Goal: Task Accomplishment & Management: Complete application form

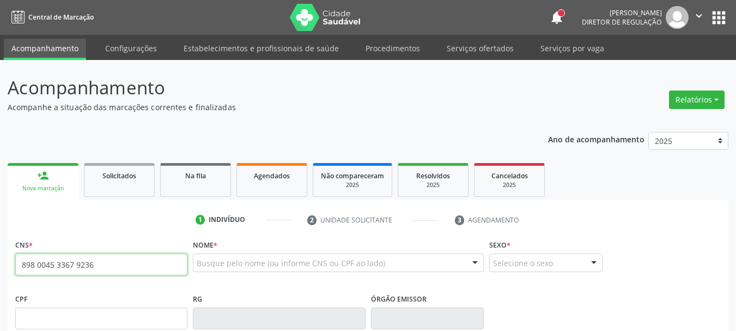
type input "898 0045 3367 9236"
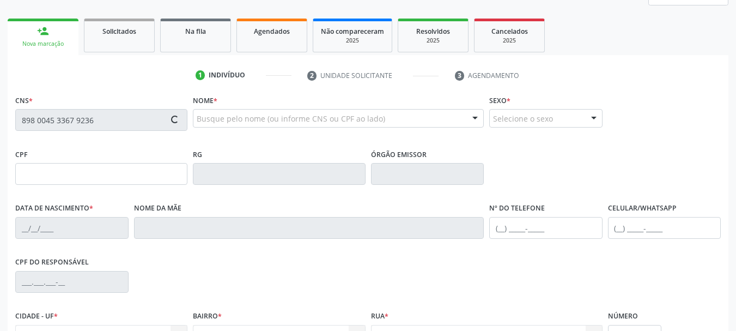
scroll to position [164, 0]
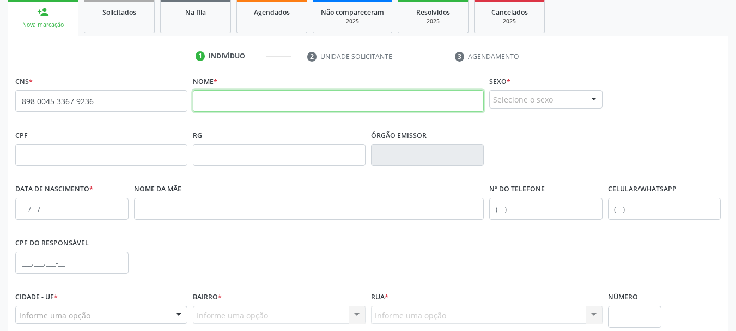
click at [258, 102] on input "text" at bounding box center [338, 101] width 291 height 22
paste input "[PERSON_NAME]"
type input "[PERSON_NAME]"
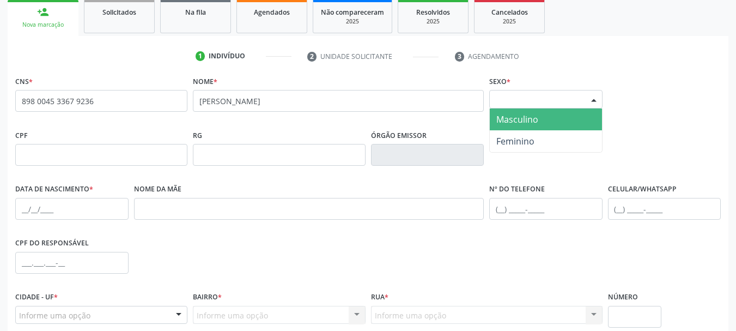
click at [506, 92] on div "Selecione o sexo" at bounding box center [545, 99] width 113 height 19
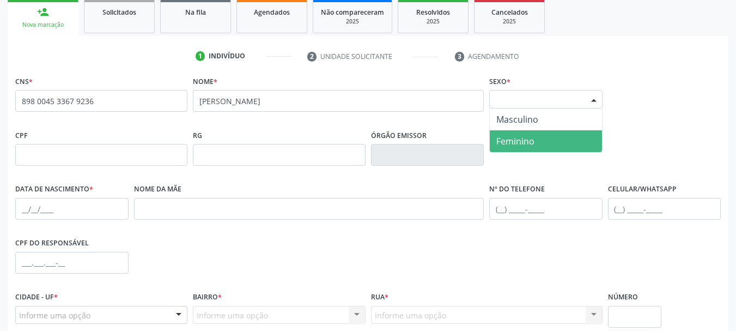
click at [520, 132] on span "Feminino" at bounding box center [546, 141] width 112 height 22
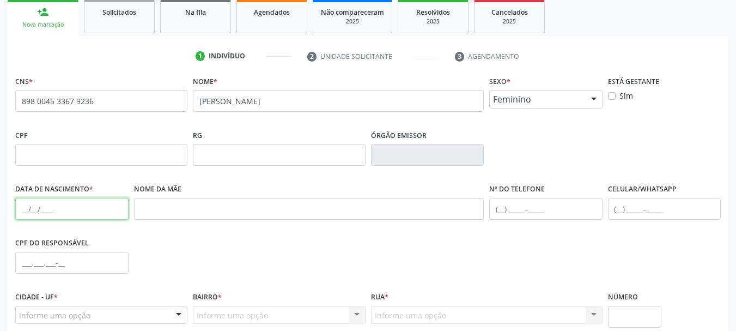
click at [25, 210] on input "text" at bounding box center [71, 209] width 113 height 22
type input "16[DATE]"
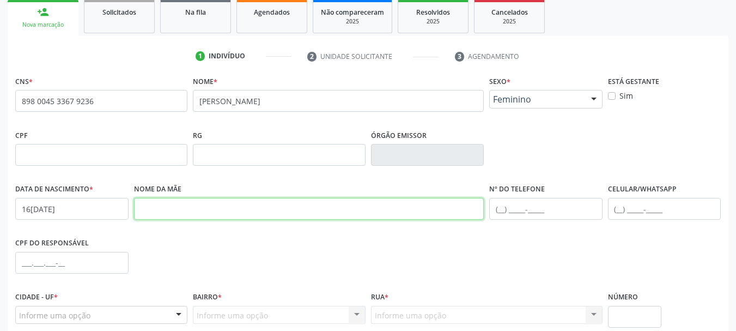
drag, startPoint x: 283, startPoint y: 209, endPoint x: 283, endPoint y: 214, distance: 5.5
click at [283, 214] on input "text" at bounding box center [309, 209] width 350 height 22
paste input "[PERSON_NAME]"
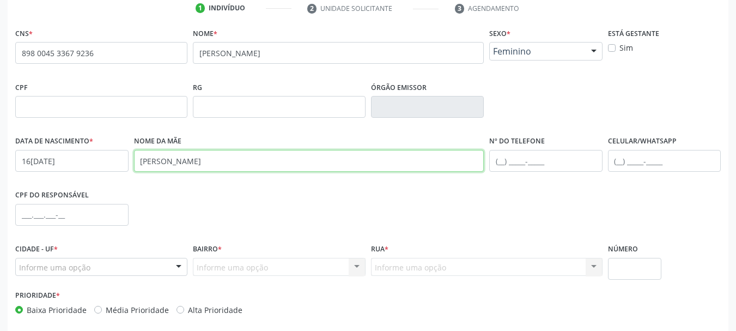
scroll to position [260, 0]
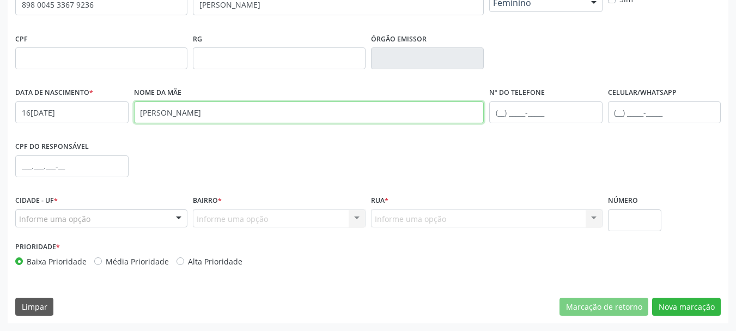
type input "[PERSON_NAME]"
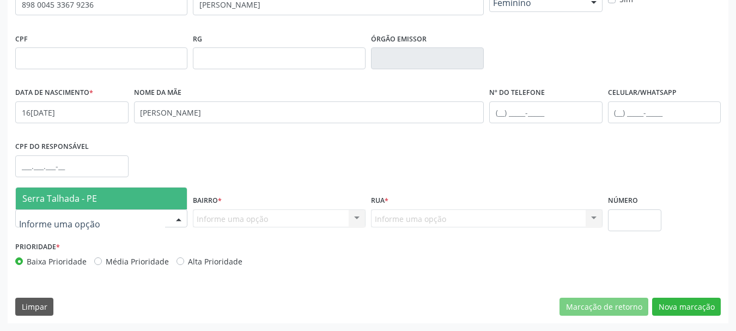
click at [74, 201] on span "Serra Talhada - PE" at bounding box center [59, 198] width 75 height 12
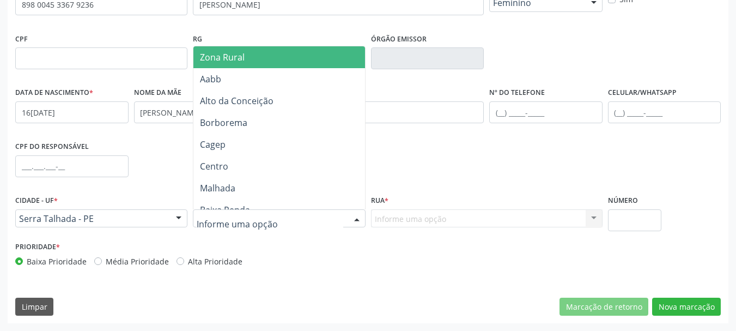
drag, startPoint x: 233, startPoint y: 219, endPoint x: 202, endPoint y: 55, distance: 167.6
click at [202, 55] on span "Zona Rural" at bounding box center [222, 57] width 45 height 12
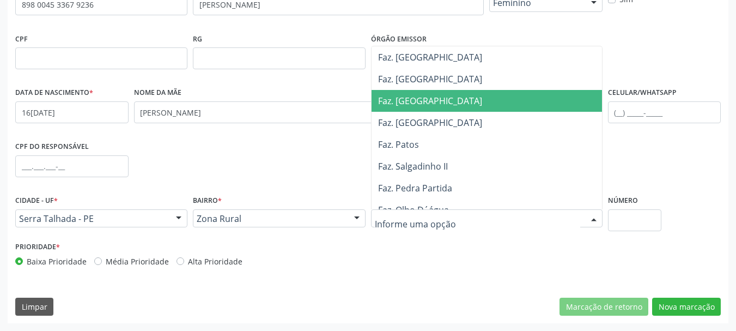
click at [410, 102] on span "Faz. [GEOGRAPHIC_DATA]" at bounding box center [430, 101] width 104 height 12
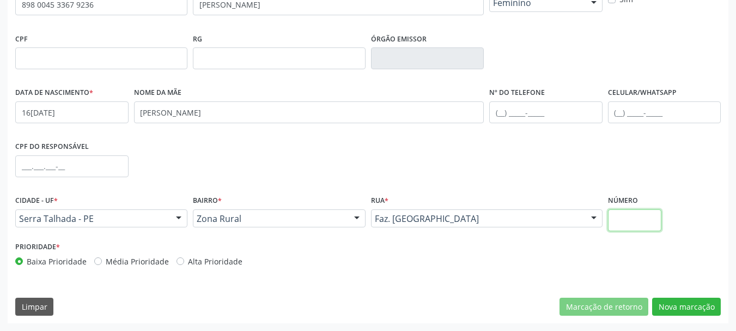
click at [641, 226] on input "text" at bounding box center [635, 220] width 54 height 22
type input "00"
drag, startPoint x: 682, startPoint y: 303, endPoint x: 668, endPoint y: 300, distance: 14.0
click at [682, 304] on button "Nova marcação" at bounding box center [686, 307] width 69 height 19
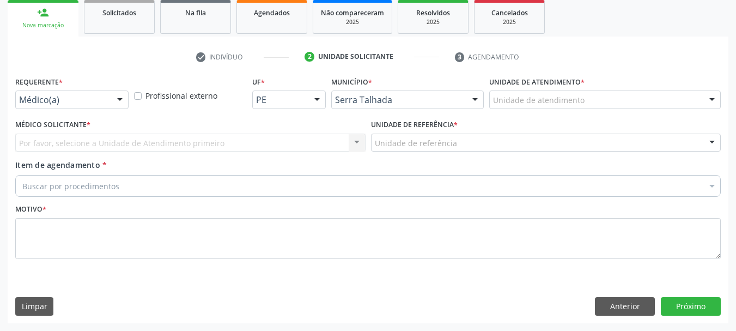
scroll to position [163, 0]
click at [76, 106] on div "Médico(a)" at bounding box center [71, 99] width 113 height 19
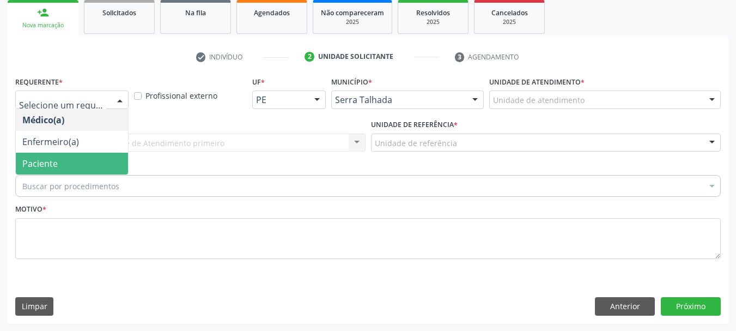
click at [69, 162] on span "Paciente" at bounding box center [72, 164] width 112 height 22
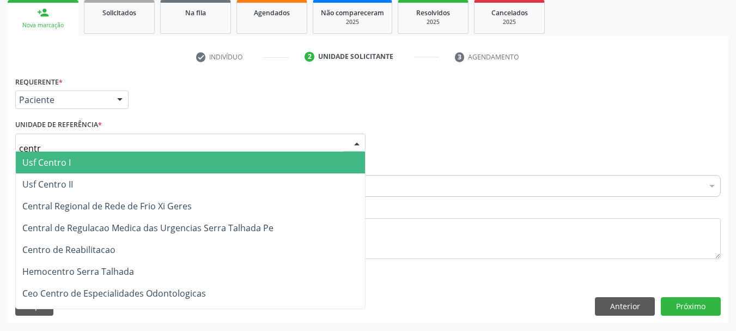
type input "centro"
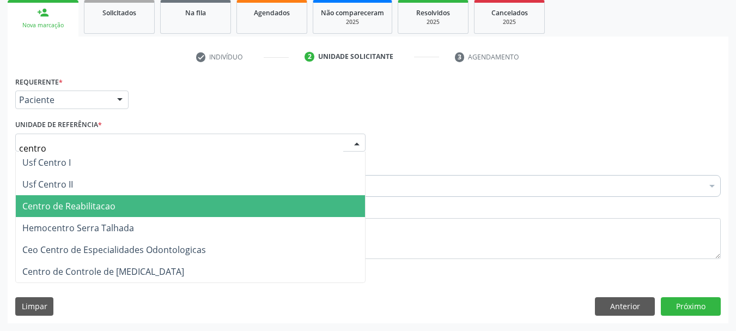
click at [144, 208] on span "Centro de Reabilitacao" at bounding box center [190, 206] width 349 height 22
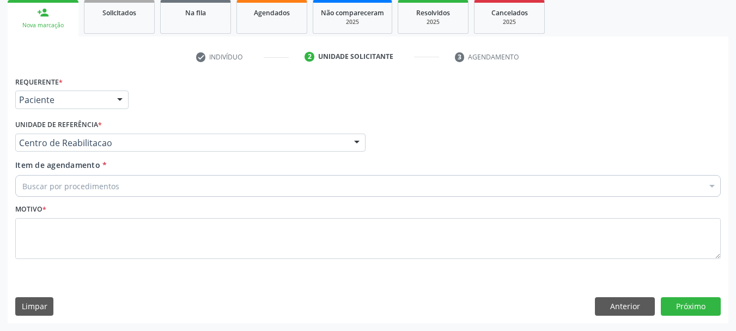
click at [140, 187] on div "Buscar por procedimentos" at bounding box center [368, 186] width 706 height 22
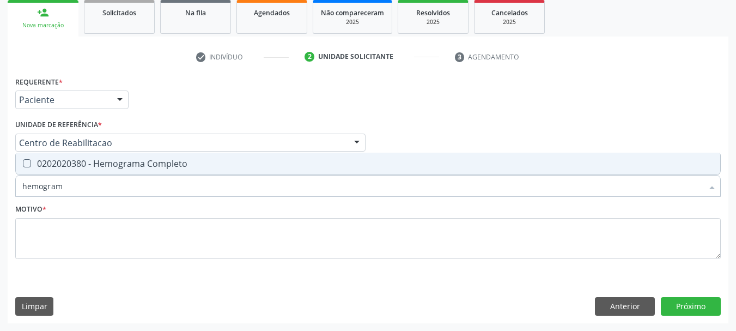
type input "hemograma"
click at [144, 168] on div "0202020380 - Hemograma Completo" at bounding box center [368, 163] width 692 height 9
checkbox Completo "true"
type input "hemog"
checkbox Completo "false"
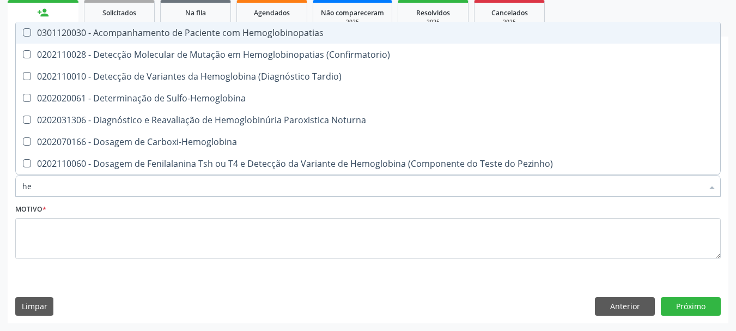
type input "h"
checkbox Completo "false"
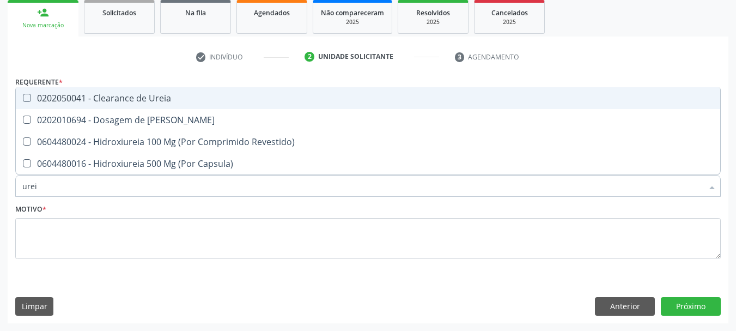
type input "ureia"
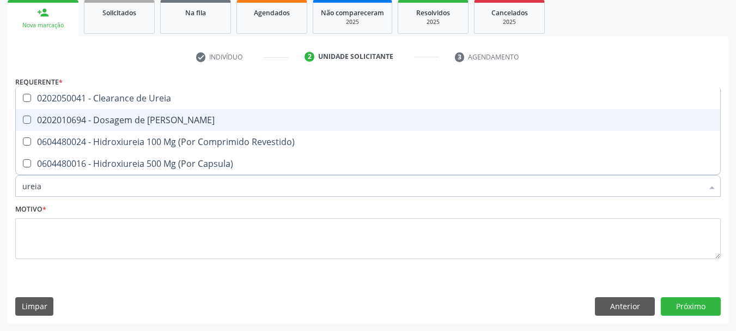
drag, startPoint x: 162, startPoint y: 114, endPoint x: 158, endPoint y: 119, distance: 6.2
click at [161, 117] on div "0202010694 - Dosagem de Ureia" at bounding box center [368, 120] width 692 height 9
checkbox Ureia "true"
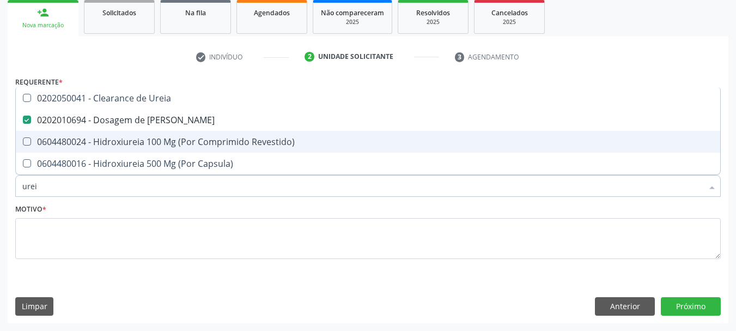
type input "ure"
checkbox Ureia "false"
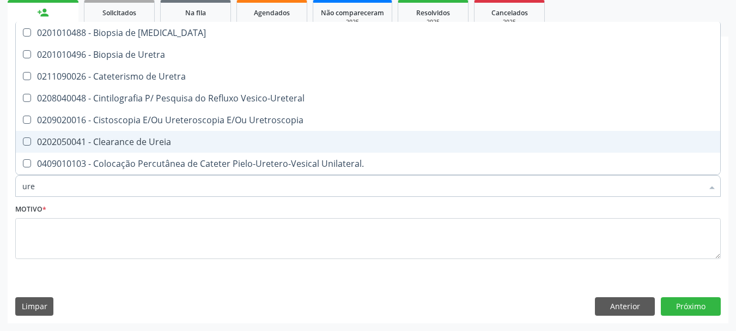
type input "ur"
checkbox Ureia "false"
type input "u"
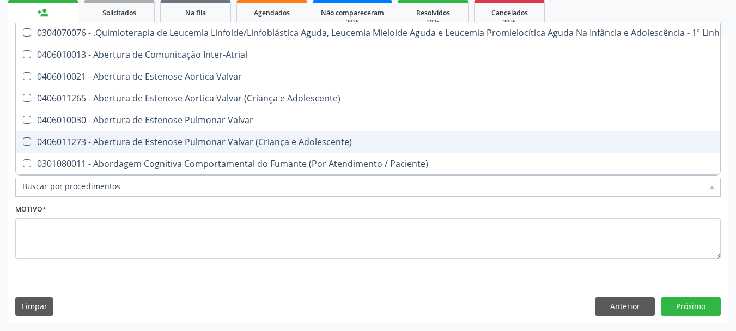
checkbox Ureia "false"
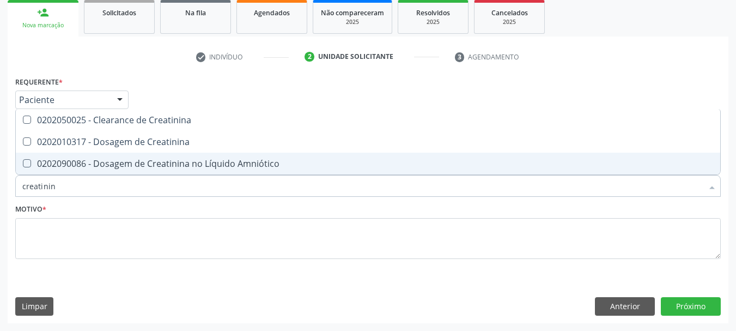
type input "creatinina"
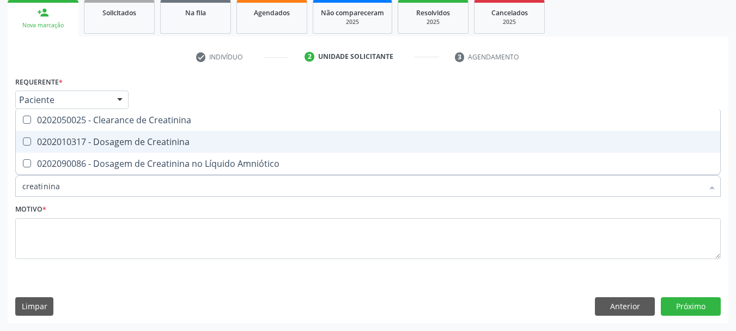
click at [93, 148] on span "0202010317 - Dosagem de Creatinina" at bounding box center [368, 142] width 705 height 22
checkbox Creatinina "true"
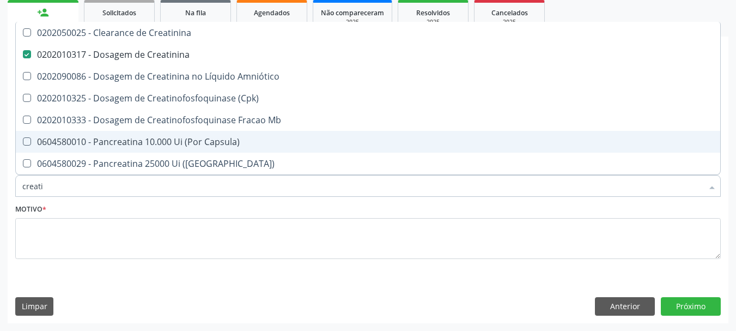
type input "creat"
checkbox Creatinina "false"
checkbox \(Cpk\) "true"
type input "crea"
checkbox \(Cpk\) "false"
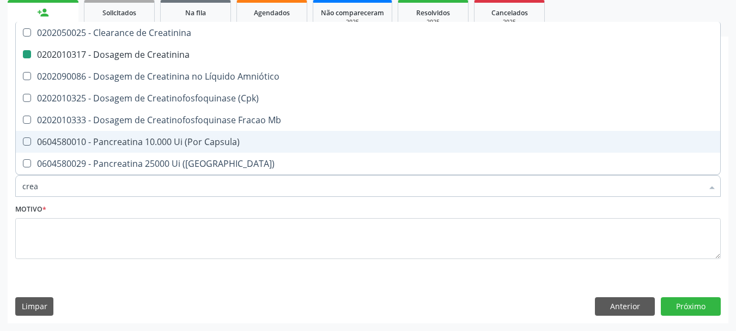
checkbox Capsula\) "true"
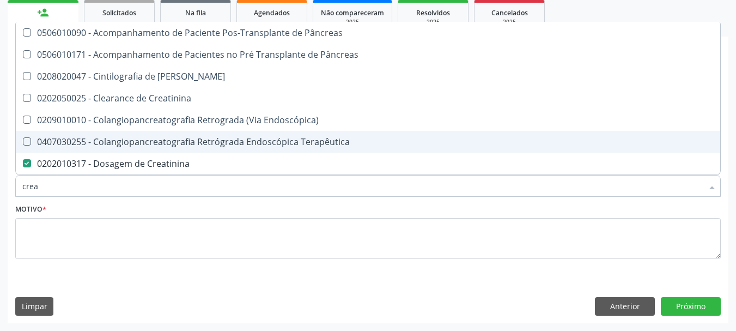
type input "cre"
checkbox Creatinina "false"
checkbox Oncologia "true"
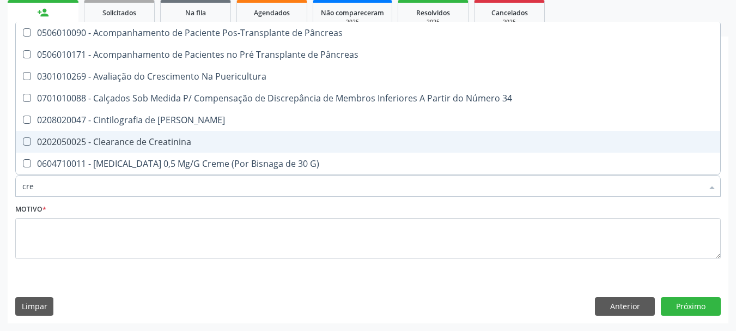
type input "cr"
checkbox Creatinina "false"
type input "c"
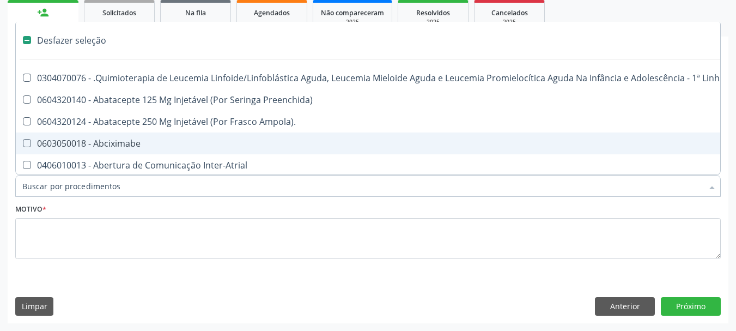
type input "g"
checkbox Revestido\) "true"
checkbox Capsula\) "true"
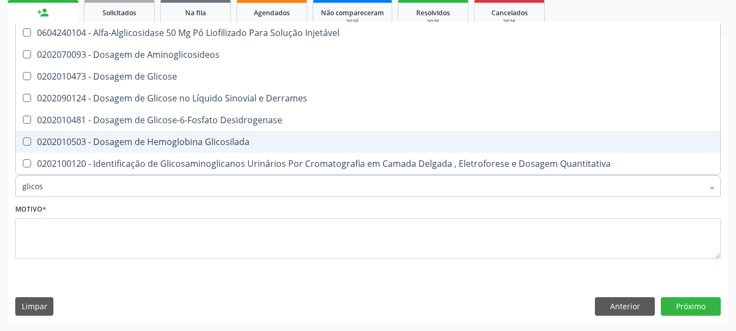
type input "glicose"
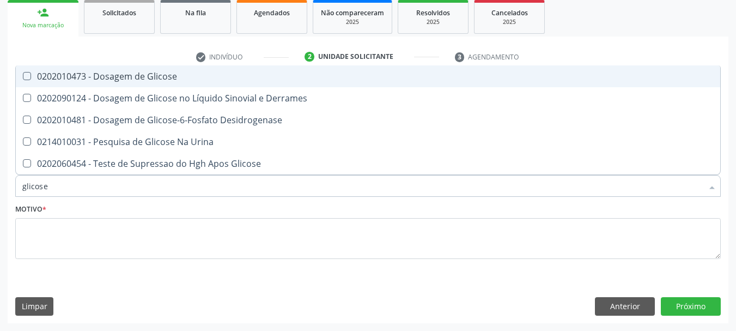
click at [122, 76] on div "0202010473 - Dosagem de Glicose" at bounding box center [368, 76] width 692 height 9
checkbox Glicose "true"
type input "glicos"
checkbox Glicose "false"
checkbox Desidrogenase "true"
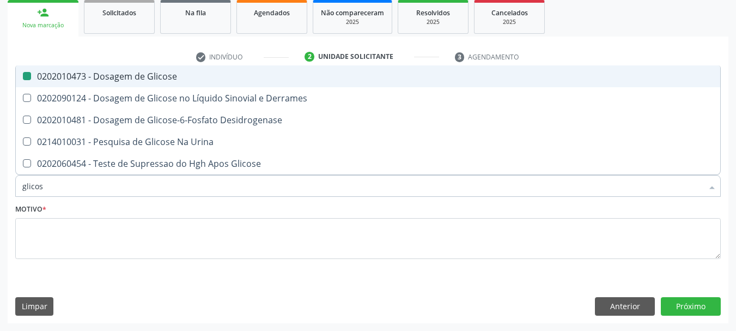
type input "glico"
checkbox Desidrogenase "false"
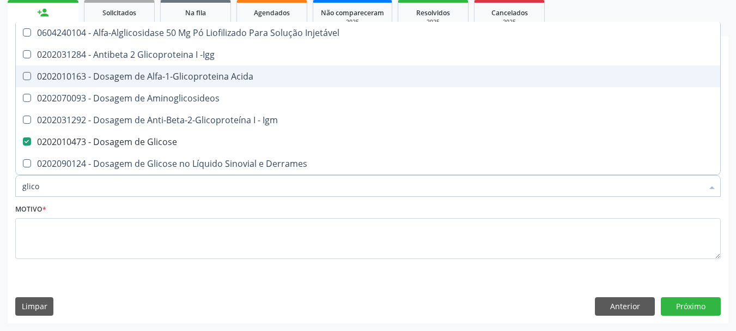
type input "glic"
checkbox Glicose "false"
checkbox Glicose "true"
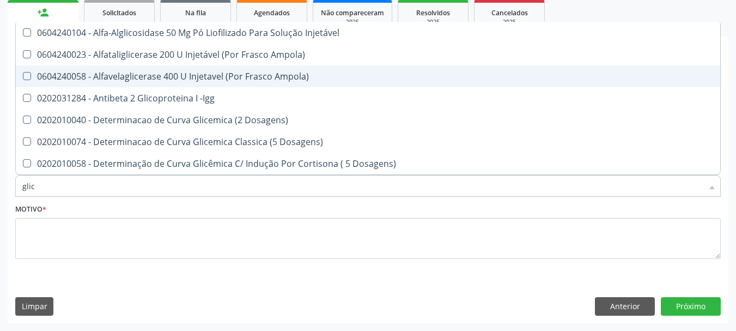
type input "gli"
checkbox Glicose "false"
checkbox Glicosilada "true"
type input "gl"
checkbox Glicosilada "false"
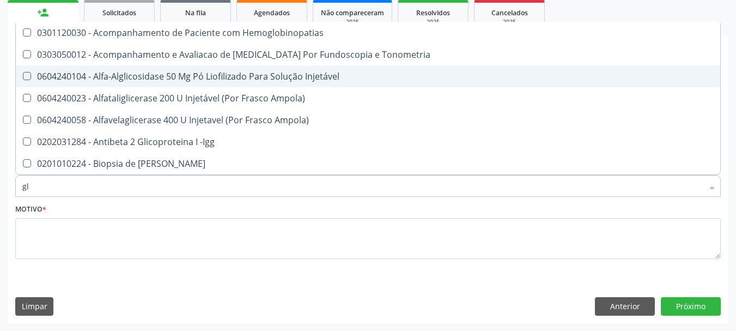
type input "g"
checkbox Glicose "false"
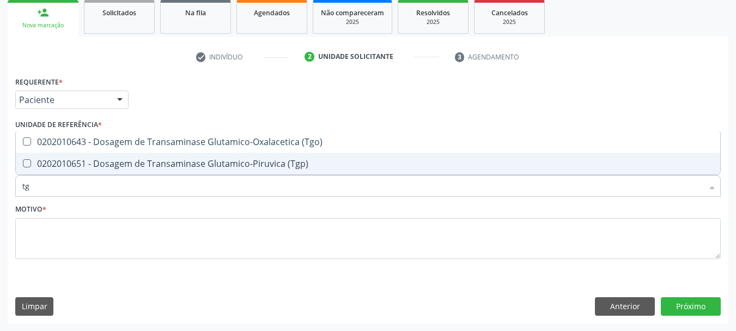
type input "tgo"
click at [123, 165] on div "0202010643 - Dosagem de Transaminase Glutamico-Oxalacetica (Tgo)" at bounding box center [368, 163] width 692 height 9
checkbox \(Tgo\) "true"
type input "tgp"
click at [123, 168] on div "0202010651 - Dosagem de Transaminase Glutamico-Piruvica (Tgp)" at bounding box center [368, 163] width 692 height 9
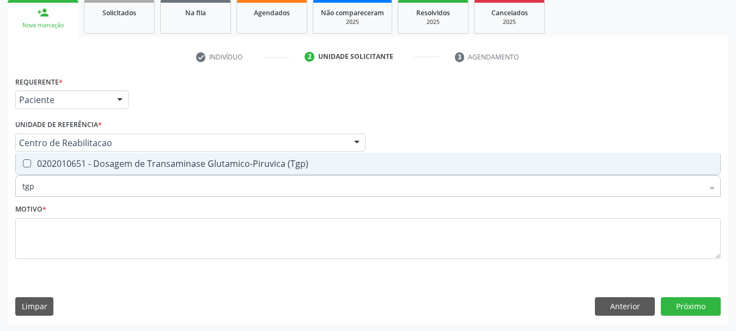
checkbox \(Tgp\) "true"
type input "t"
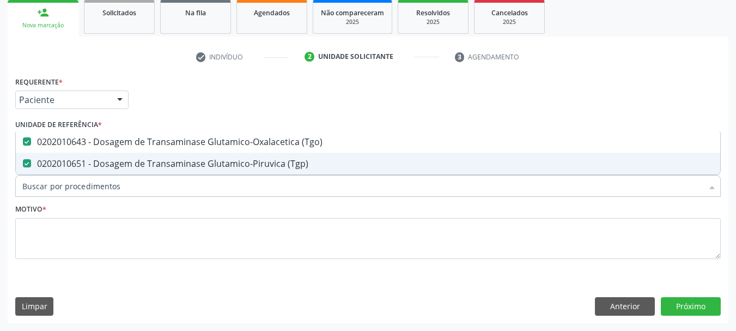
checkbox \(Tgo\) "false"
checkbox \(Tgp\) "false"
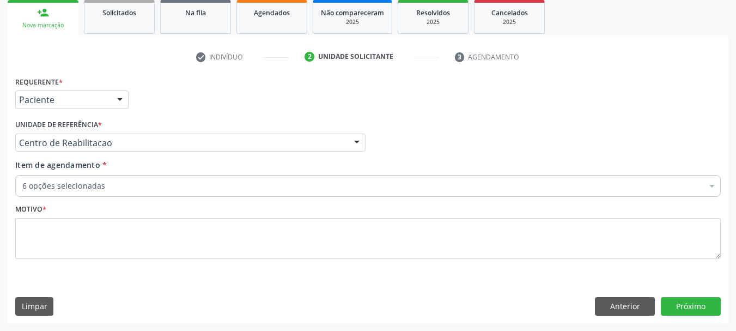
scroll to position [140, 0]
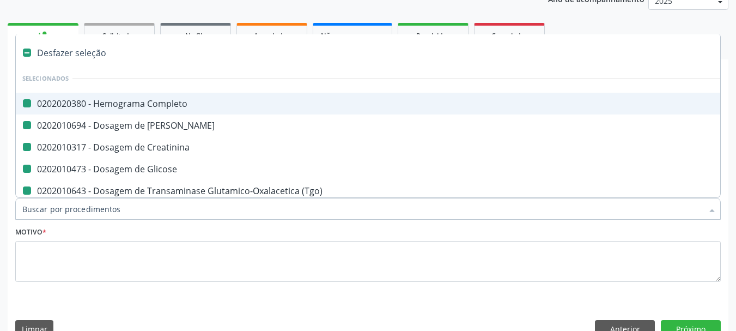
type input "b"
checkbox Completo "false"
checkbox Ureia "false"
checkbox Creatinina "false"
checkbox Glicose "false"
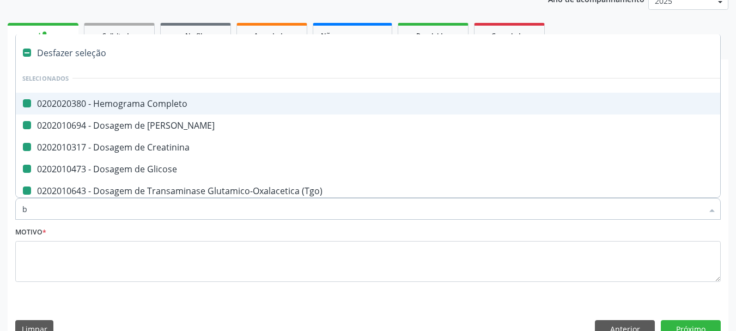
checkbox \(Tgo\) "false"
checkbox \(Tgp\) "false"
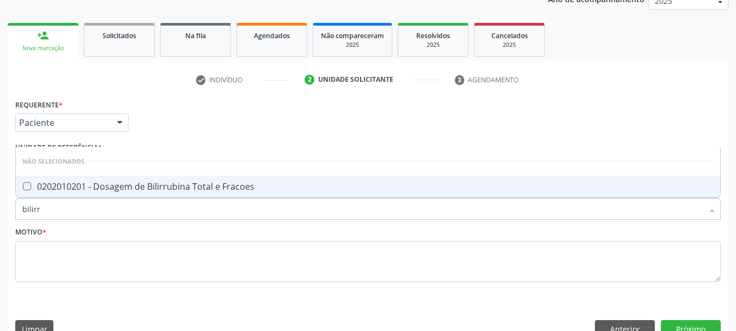
type input "bilirru"
click at [76, 190] on div "0202010201 - Dosagem de Bilirrubina Total e Fracoes" at bounding box center [368, 186] width 692 height 9
checkbox Fracoes "true"
type input "bili"
checkbox Fracoes "false"
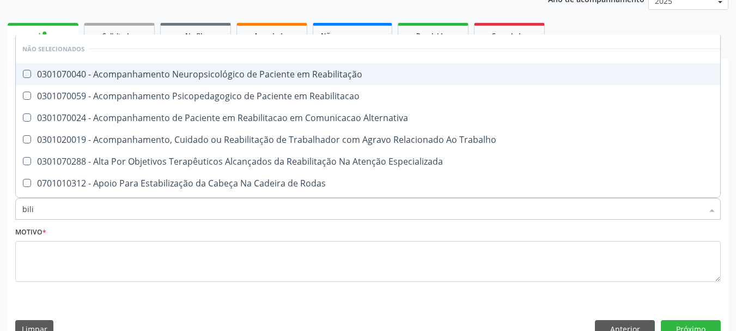
type input "bil"
checkbox Fracoes "false"
checkbox Completo\) "true"
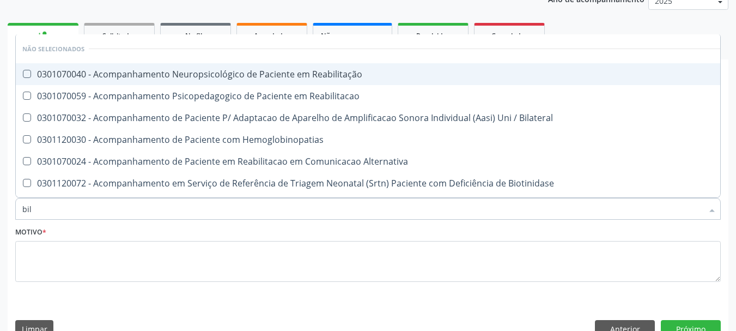
type input "bi"
checkbox Atendimentos-Mês\) "false"
type input "b"
checkbox Fracoes "false"
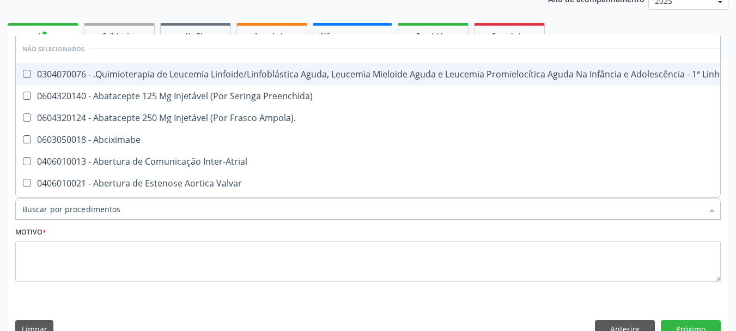
checkbox Manutenção "true"
checkbox Preenchida\) "true"
checkbox Ampola\)\ "true"
checkbox Abciximabe "true"
checkbox Inter-Atrial "true"
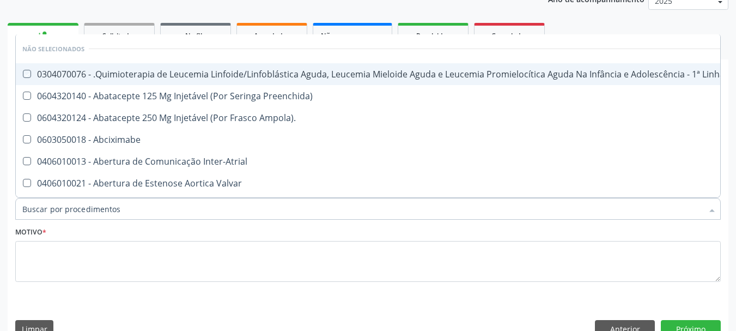
checkbox Valvar "true"
checkbox Fracoes "false"
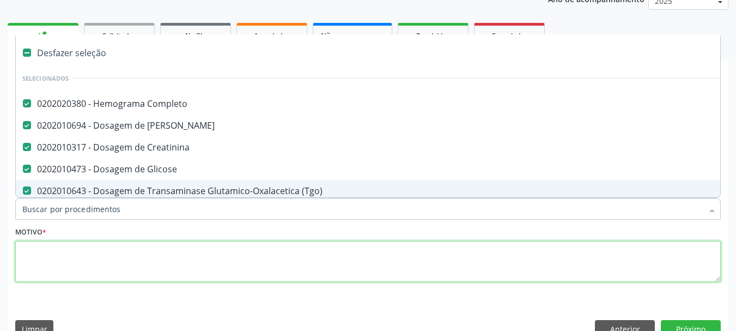
click at [112, 251] on textarea at bounding box center [368, 261] width 706 height 41
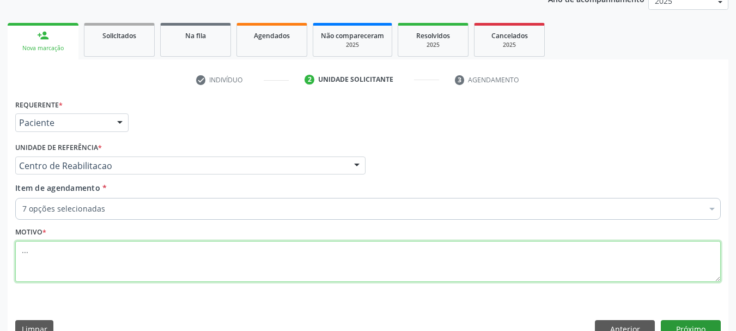
type textarea "..."
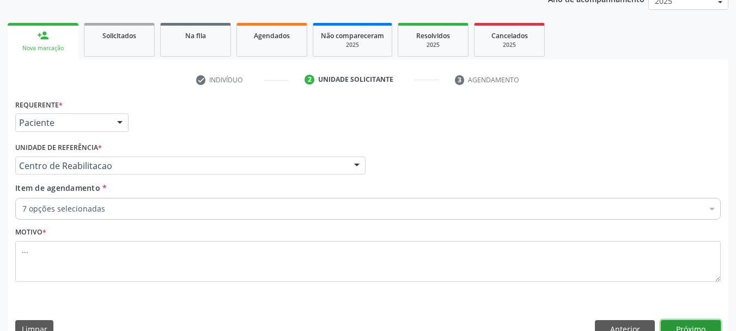
click at [706, 323] on button "Próximo" at bounding box center [691, 329] width 60 height 19
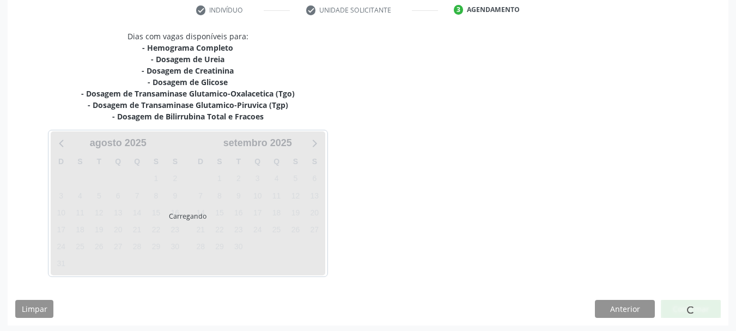
scroll to position [212, 0]
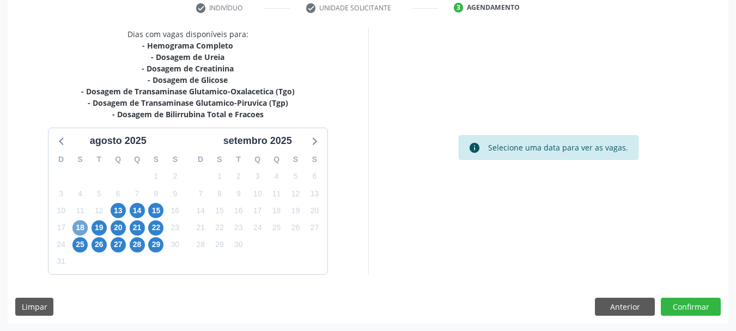
click at [80, 228] on span "18" at bounding box center [79, 227] width 15 height 15
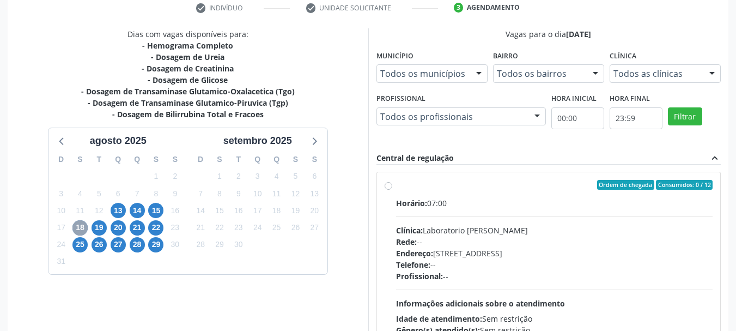
scroll to position [0, 0]
click at [396, 185] on label "Ordem de chegada Consumidos: 0 / 12 Horário: 07:00 Clínica: Laboratorio Jose Pa…" at bounding box center [554, 263] width 317 height 167
click at [386, 185] on input "Ordem de chegada Consumidos: 0 / 12 Horário: 07:00 Clínica: Laboratorio Jose Pa…" at bounding box center [389, 185] width 8 height 10
radio input "true"
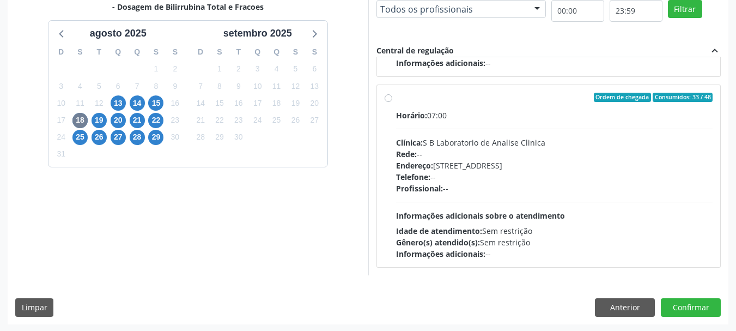
scroll to position [320, 0]
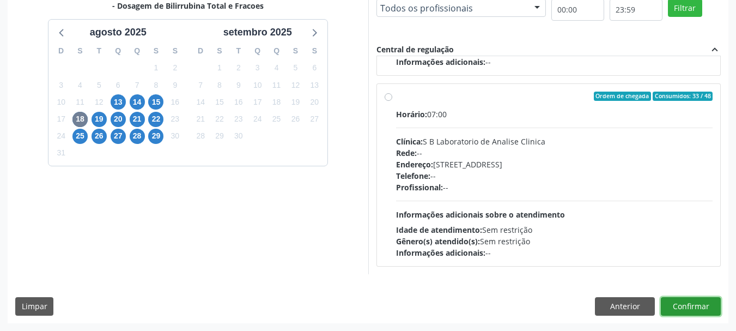
click at [688, 307] on button "Confirmar" at bounding box center [691, 306] width 60 height 19
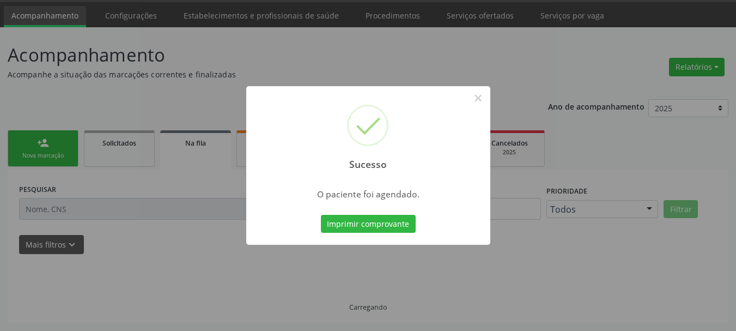
scroll to position [33, 0]
click at [356, 229] on button "Imprimir comprovante" at bounding box center [368, 224] width 95 height 19
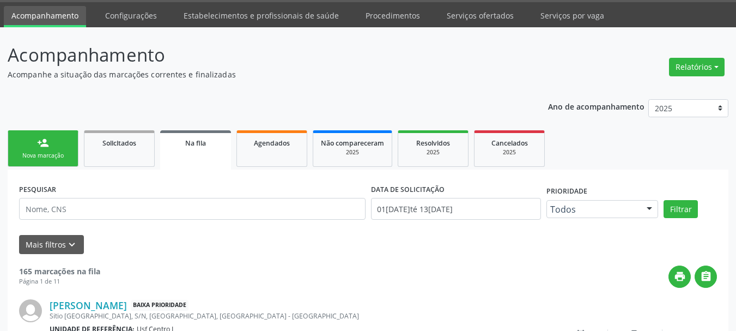
scroll to position [0, 0]
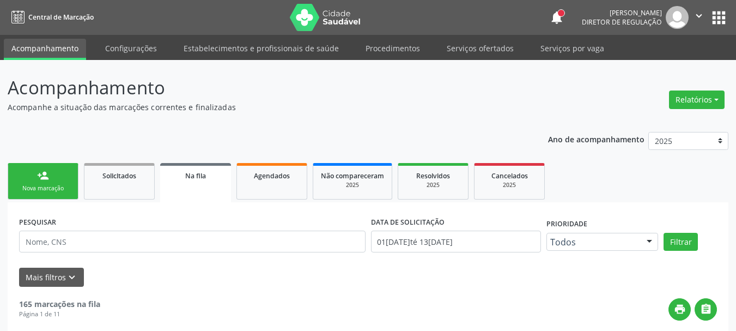
click at [726, 16] on button "apps" at bounding box center [719, 17] width 19 height 19
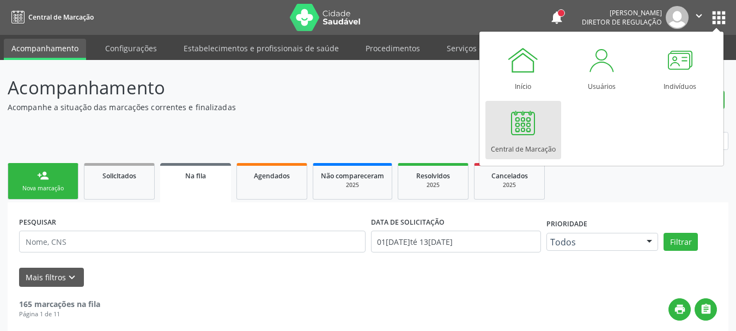
click at [514, 133] on div at bounding box center [523, 122] width 33 height 33
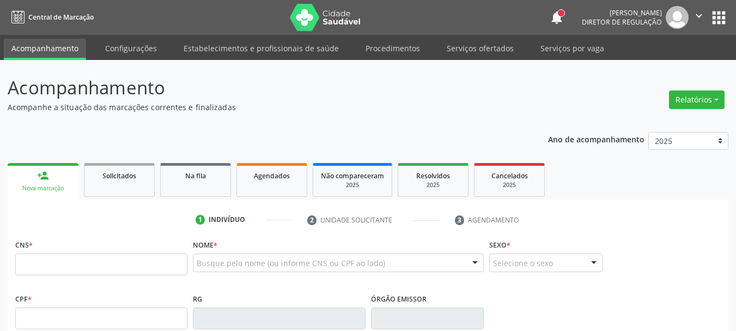
drag, startPoint x: 0, startPoint y: 0, endPoint x: 398, endPoint y: 110, distance: 412.7
click at [398, 110] on p "Acompanhe a situação das marcações correntes e finalizadas" at bounding box center [260, 106] width 505 height 11
paste input "898 0045 3367 9236"
type input "898 0045 3367 9236"
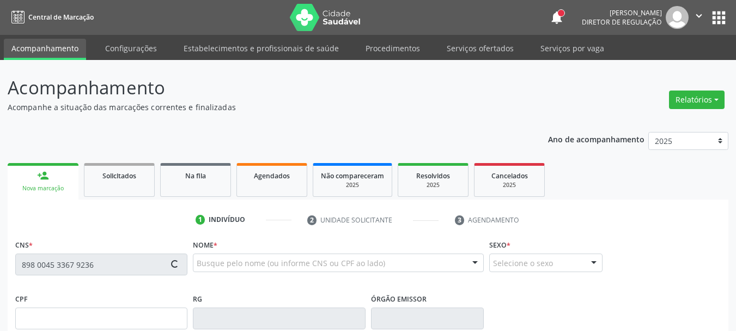
type input "16[DATE]"
type input "[PERSON_NAME]"
type input "00"
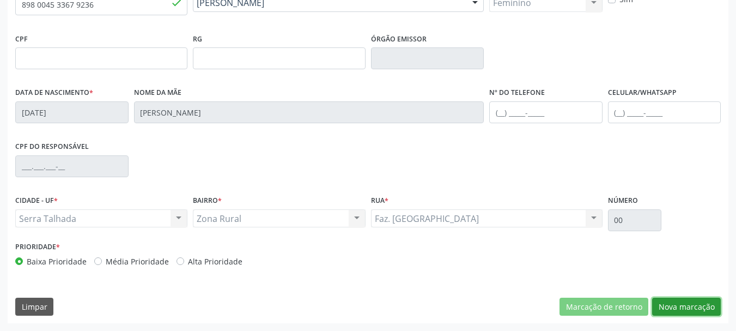
click at [683, 306] on button "Nova marcação" at bounding box center [686, 307] width 69 height 19
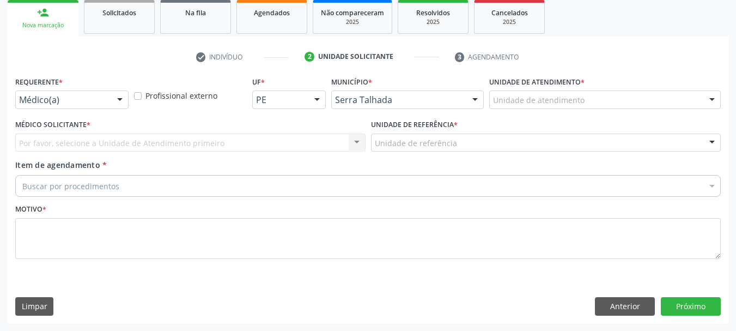
scroll to position [163, 0]
click at [43, 110] on div "Requerente * Médico(a) Médico(a) Enfermeiro(a) Paciente Nenhum resultado encont…" at bounding box center [72, 95] width 119 height 43
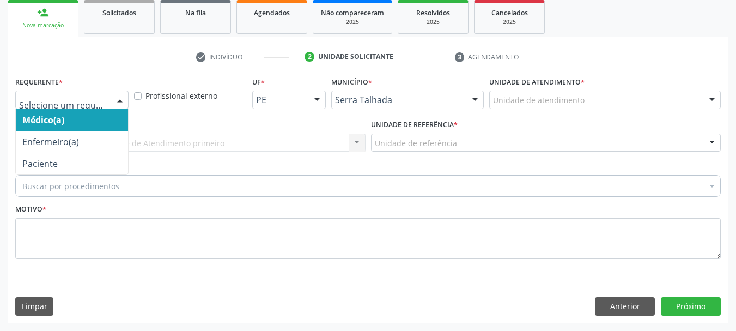
drag, startPoint x: 56, startPoint y: 98, endPoint x: 56, endPoint y: 111, distance: 12.5
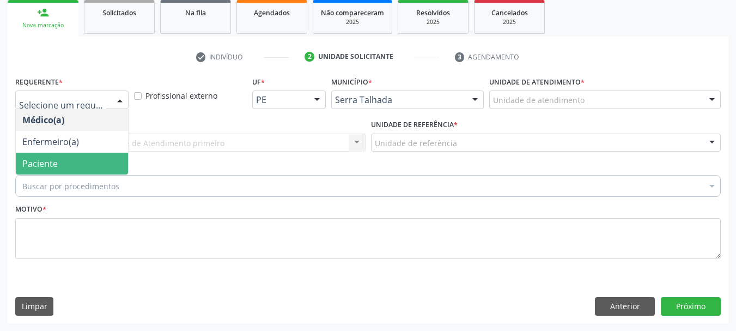
click at [60, 157] on span "Paciente" at bounding box center [72, 164] width 112 height 22
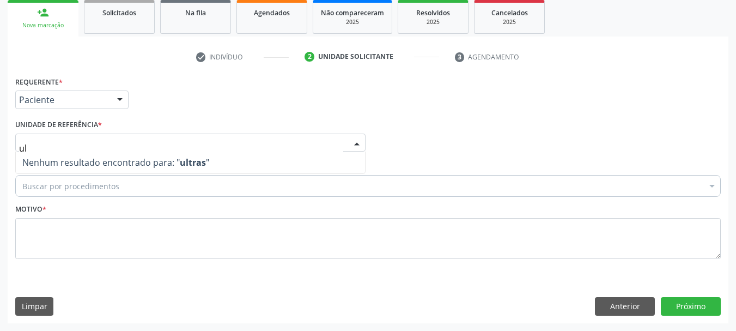
type input "u"
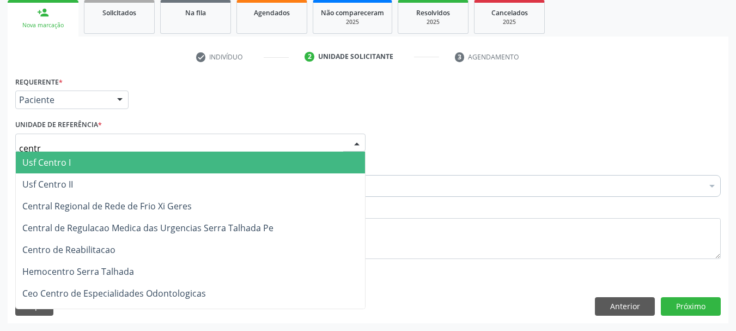
type input "centro"
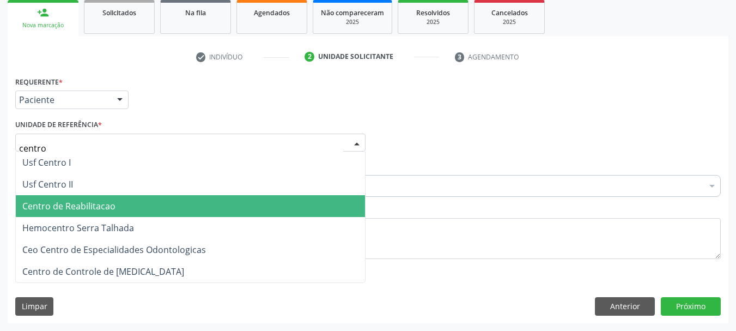
click at [149, 196] on span "Centro de Reabilitacao" at bounding box center [190, 206] width 349 height 22
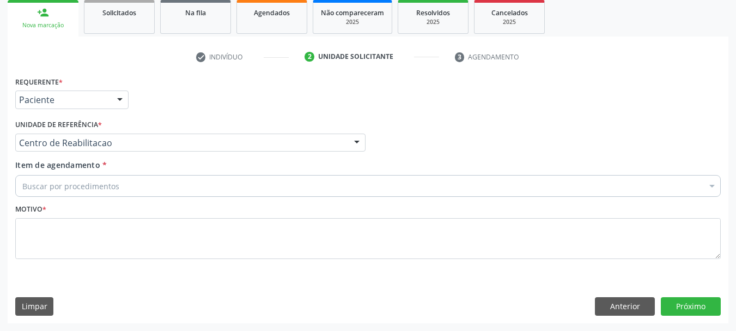
click at [119, 191] on div "Buscar por procedimentos" at bounding box center [368, 186] width 706 height 22
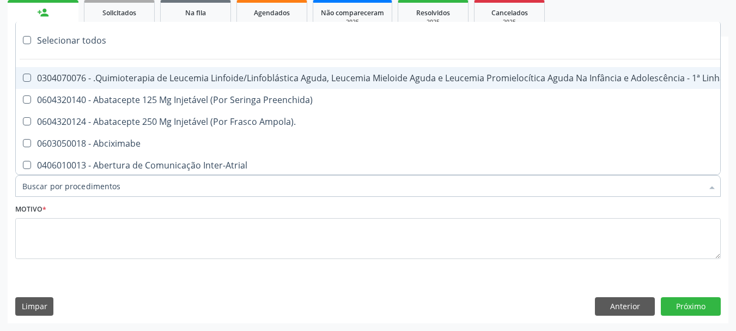
click at [124, 184] on input "Item de agendamento *" at bounding box center [362, 186] width 681 height 22
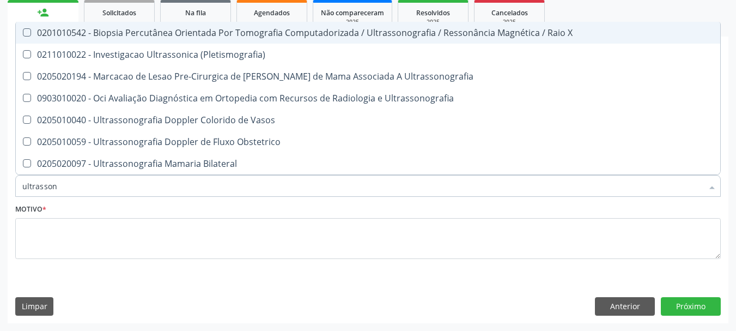
type input "ultrassono"
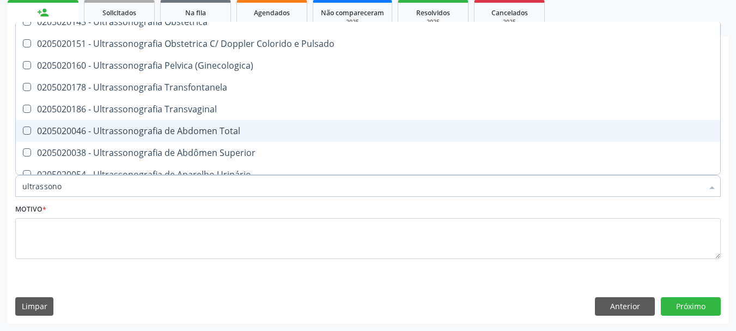
scroll to position [87, 0]
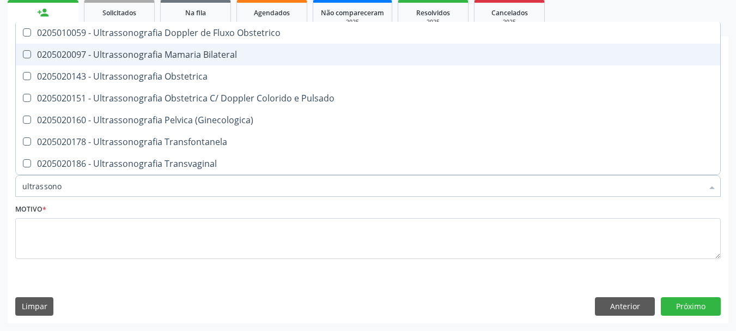
click at [239, 55] on div "0205020097 - Ultrassonografia Mamaria Bilateral" at bounding box center [368, 54] width 692 height 9
checkbox Bilateral "true"
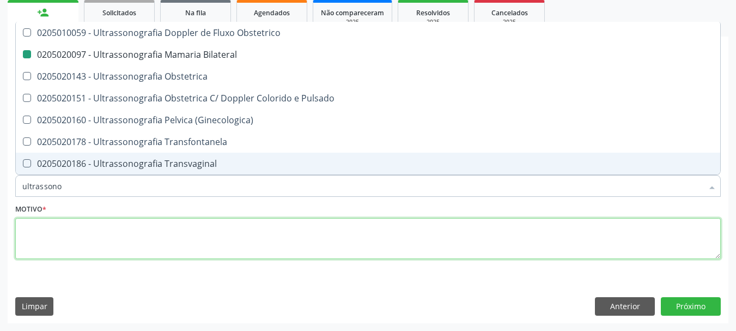
click at [90, 236] on textarea at bounding box center [368, 238] width 706 height 41
checkbox Ultrassonografia "true"
checkbox Bilateral "false"
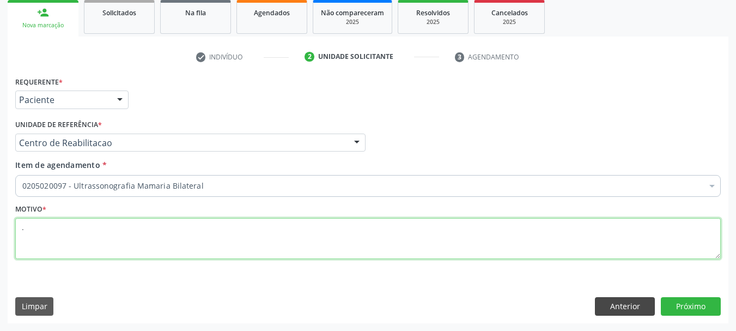
scroll to position [0, 0]
type textarea "..."
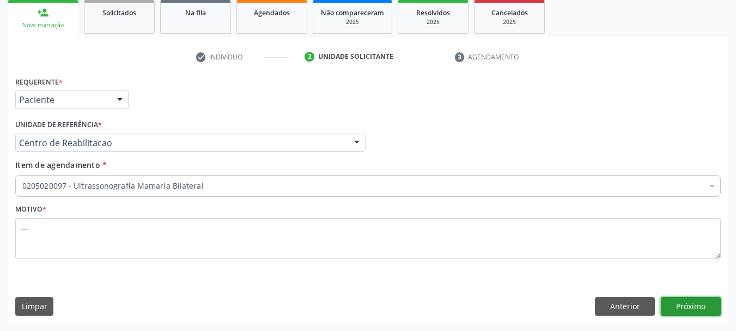
click at [703, 305] on button "Próximo" at bounding box center [691, 306] width 60 height 19
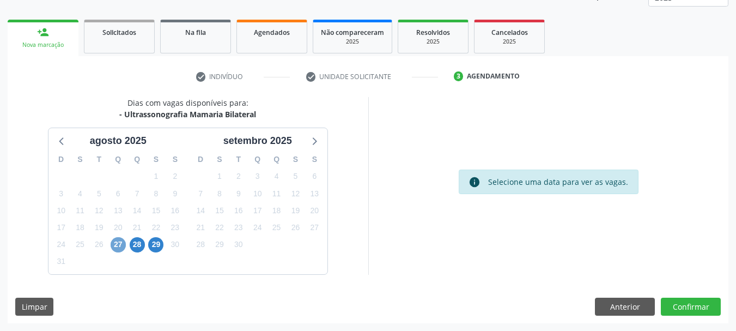
click at [122, 246] on span "27" at bounding box center [118, 244] width 15 height 15
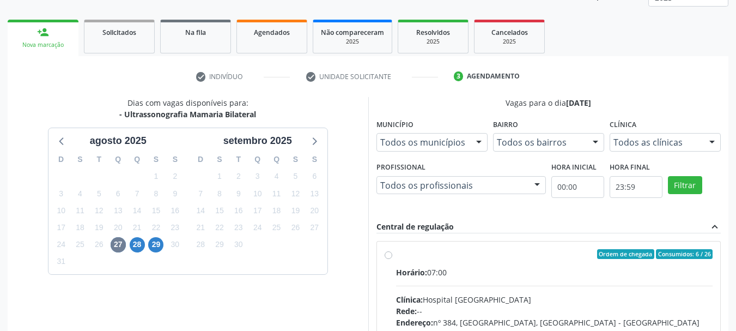
click at [396, 256] on label "Ordem de chegada Consumidos: 6 / 26 Horário: 07:00 Clínica: Hospital Sao Franci…" at bounding box center [554, 332] width 317 height 167
click at [387, 256] on input "Ordem de chegada Consumidos: 6 / 26 Horário: 07:00 Clínica: Hospital Sao Franci…" at bounding box center [389, 254] width 8 height 10
radio input "true"
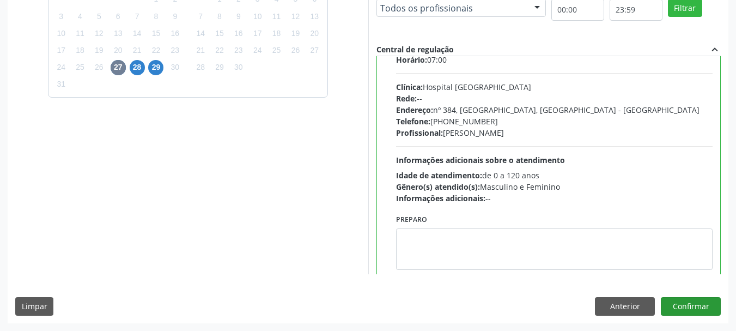
scroll to position [54, 0]
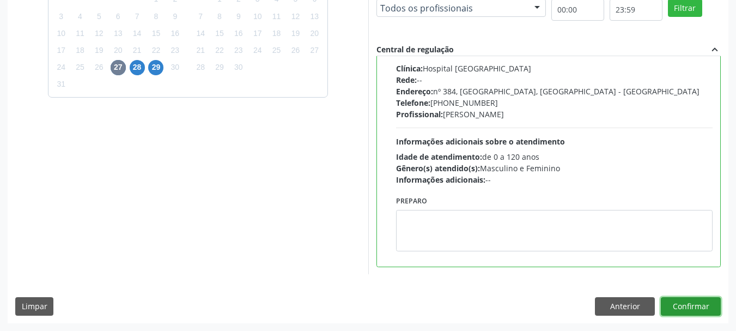
click at [689, 306] on button "Confirmar" at bounding box center [691, 306] width 60 height 19
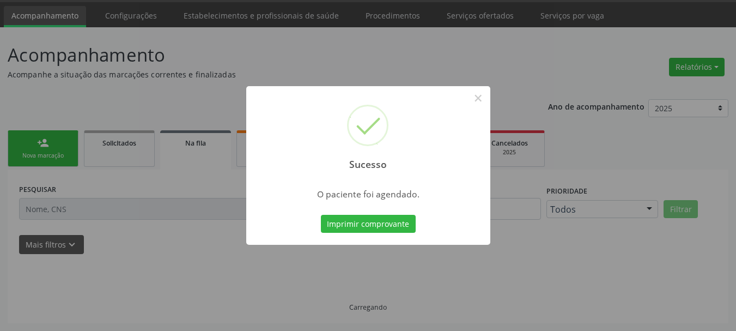
scroll to position [33, 0]
click at [366, 224] on button "Imprimir comprovante" at bounding box center [368, 224] width 95 height 19
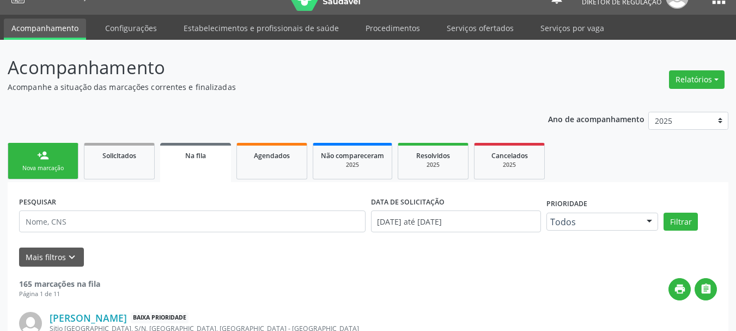
scroll to position [0, 0]
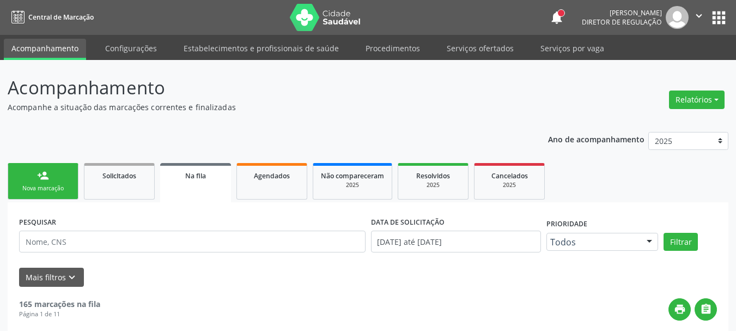
click at [716, 16] on button "apps" at bounding box center [719, 17] width 19 height 19
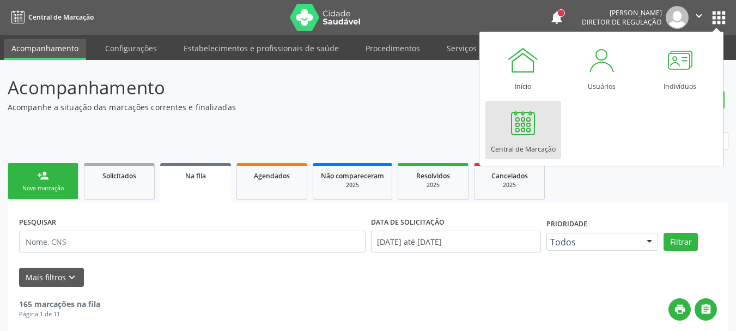
drag, startPoint x: 505, startPoint y: 123, endPoint x: 512, endPoint y: 126, distance: 7.6
click at [505, 124] on link "Central de Marcação" at bounding box center [524, 130] width 76 height 58
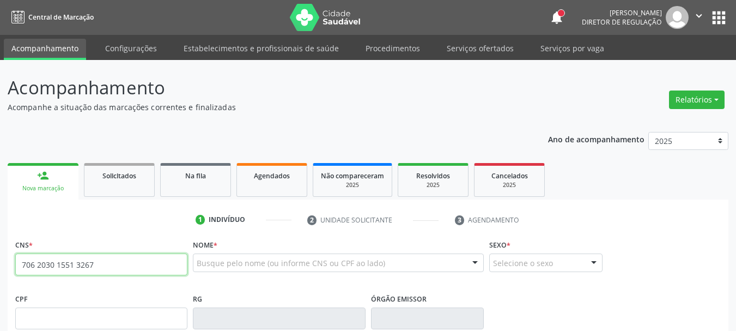
type input "706 2030 1551 3267"
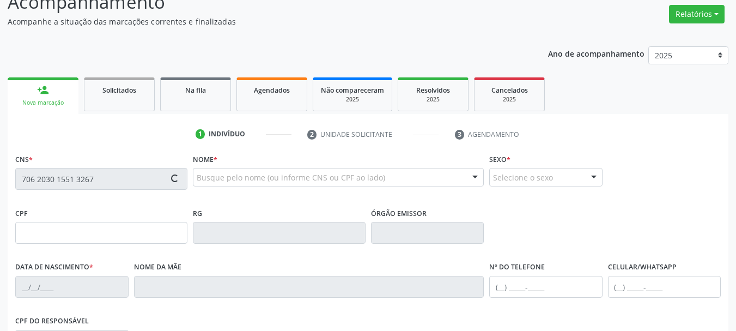
scroll to position [109, 0]
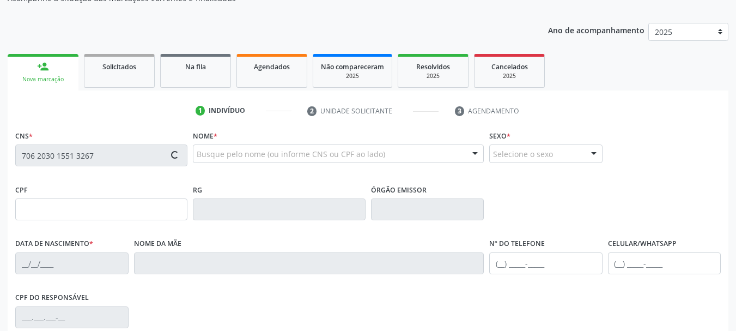
type input "100.605.434-00"
type input "07/12/1991"
type input "Maria Elza Melo de Lima Pereira"
type input "(87) 99817-2128"
type input "(87) 99952-2650"
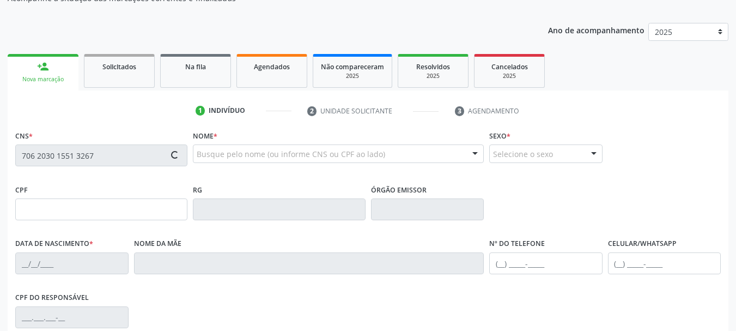
type input "S/N"
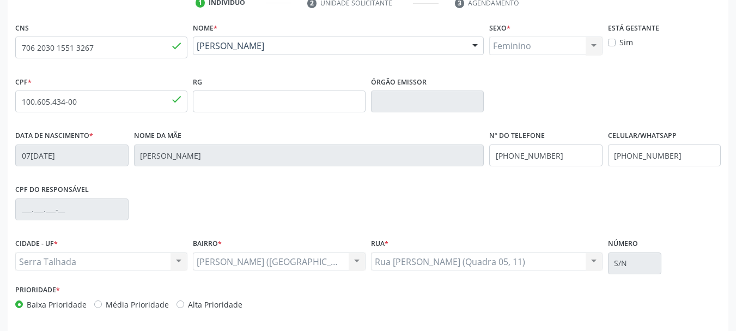
scroll to position [218, 0]
click at [364, 156] on div "Data de nascimento * 07/12/1991 Nome da mãe Maria Elza Melo de Lima Pereira Nº …" at bounding box center [368, 153] width 711 height 54
drag, startPoint x: 689, startPoint y: 159, endPoint x: 482, endPoint y: 169, distance: 207.4
click at [482, 169] on div "Data de nascimento * 07/12/1991 Nome da mãe Maria Elza Melo de Lima Pereira Nº …" at bounding box center [368, 153] width 711 height 54
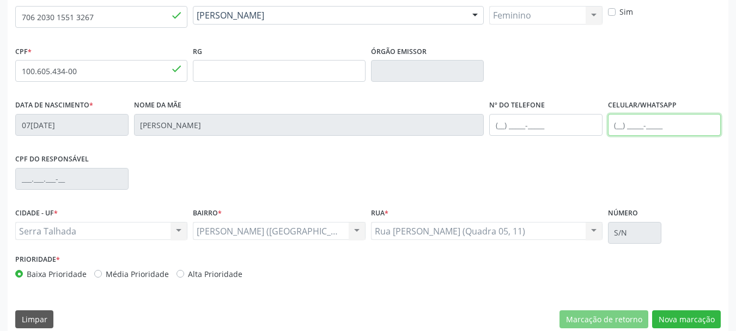
scroll to position [260, 0]
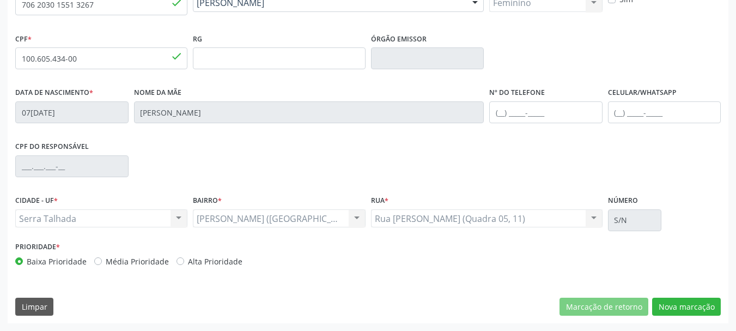
click at [685, 320] on div "CNS 706 2030 1551 3267 done Nome * Yandeci Melo Pereira Yandeci Melo Pereira CN…" at bounding box center [368, 150] width 721 height 347
click at [685, 302] on button "Nova marcação" at bounding box center [686, 307] width 69 height 19
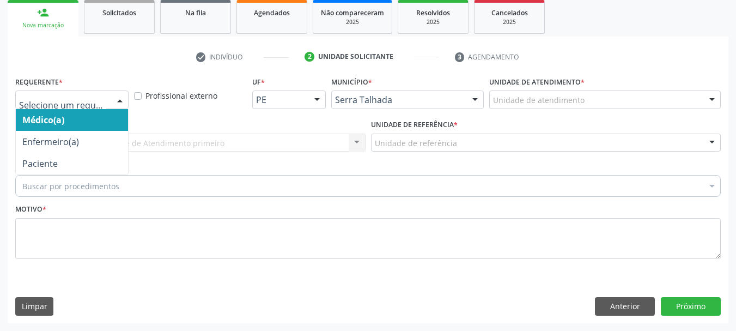
click at [46, 93] on div at bounding box center [71, 99] width 113 height 19
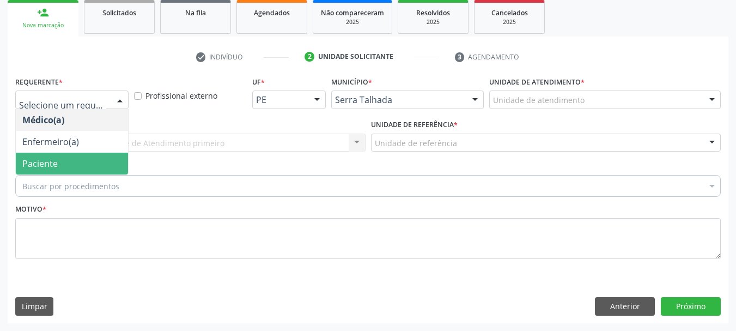
click at [57, 171] on span "Paciente" at bounding box center [72, 164] width 112 height 22
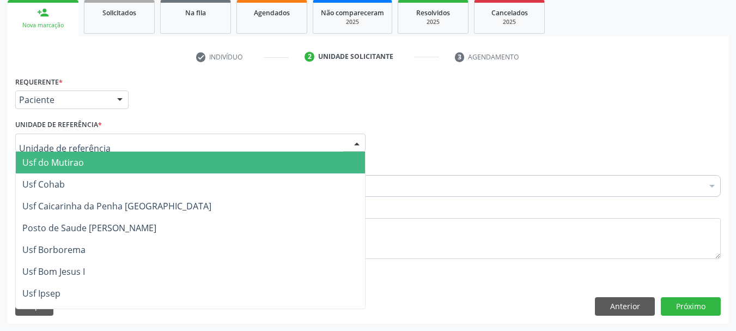
click at [60, 150] on div at bounding box center [190, 143] width 350 height 19
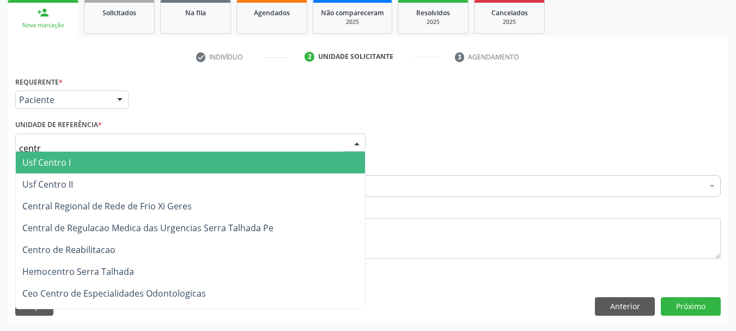
type input "centro"
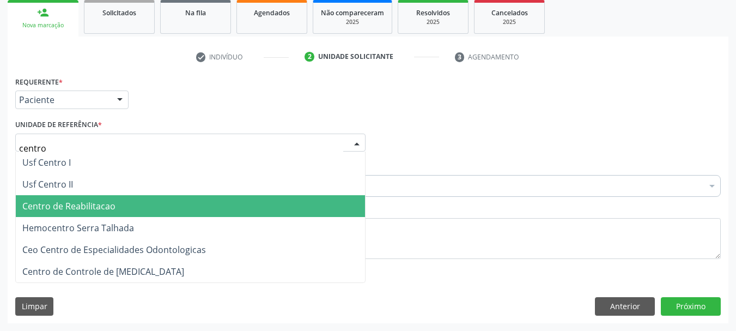
click at [63, 203] on span "Centro de Reabilitacao" at bounding box center [68, 206] width 93 height 12
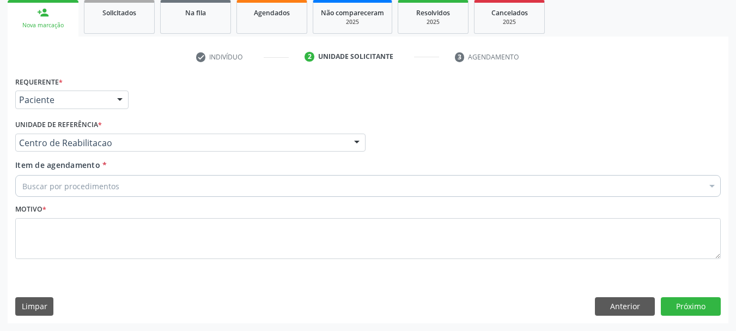
click at [62, 204] on div "Motivo *" at bounding box center [368, 230] width 706 height 58
click at [70, 192] on div "Buscar por procedimentos" at bounding box center [368, 186] width 706 height 22
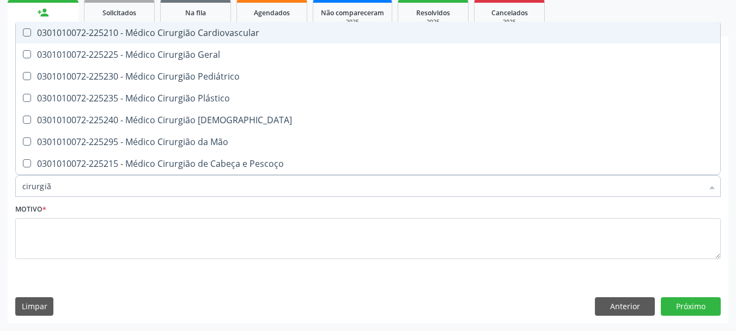
type input "cirurgião"
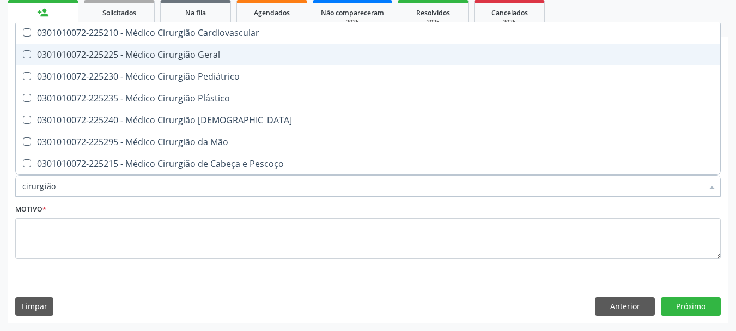
click at [184, 50] on div "0301010072-225225 - Médico Cirurgião Geral" at bounding box center [368, 54] width 692 height 9
checkbox Geral "true"
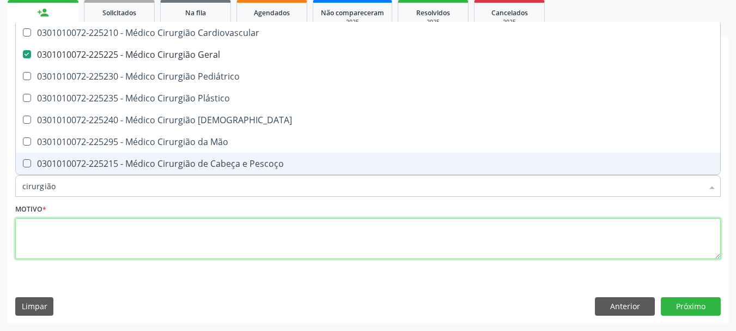
click at [118, 240] on textarea at bounding box center [368, 238] width 706 height 41
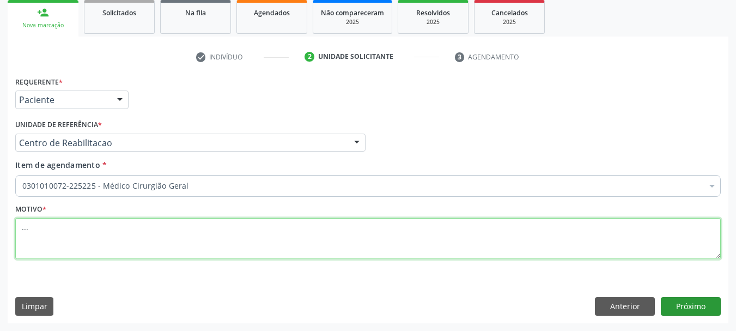
type textarea "..."
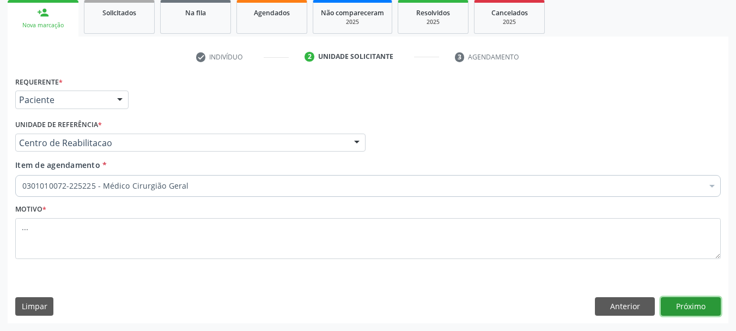
click at [698, 304] on button "Próximo" at bounding box center [691, 306] width 60 height 19
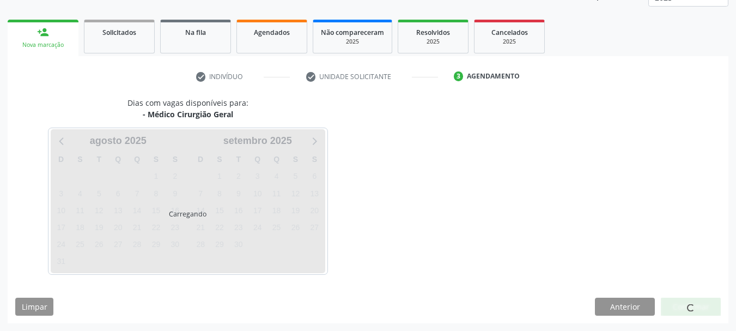
scroll to position [143, 0]
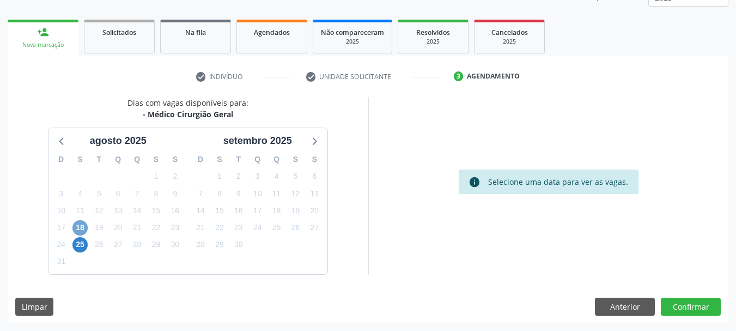
click at [80, 227] on span "18" at bounding box center [79, 227] width 15 height 15
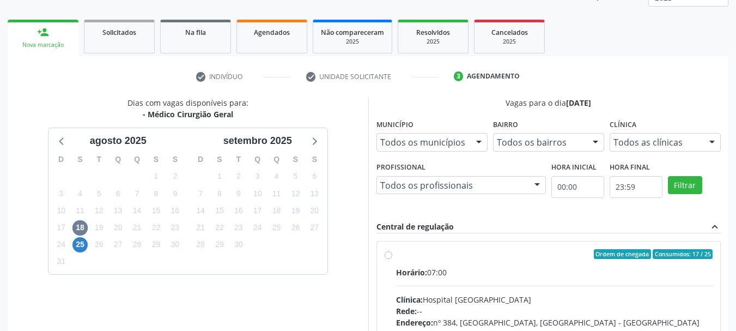
click at [396, 255] on label "Ordem de chegada Consumidos: 17 / 25 Horário: 07:00 Clínica: Hospital Sao Franc…" at bounding box center [554, 332] width 317 height 167
click at [392, 255] on input "Ordem de chegada Consumidos: 17 / 25 Horário: 07:00 Clínica: Hospital Sao Franc…" at bounding box center [389, 254] width 8 height 10
radio input "true"
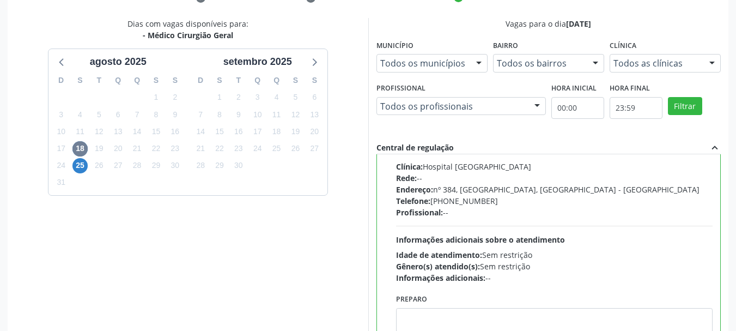
scroll to position [307, 0]
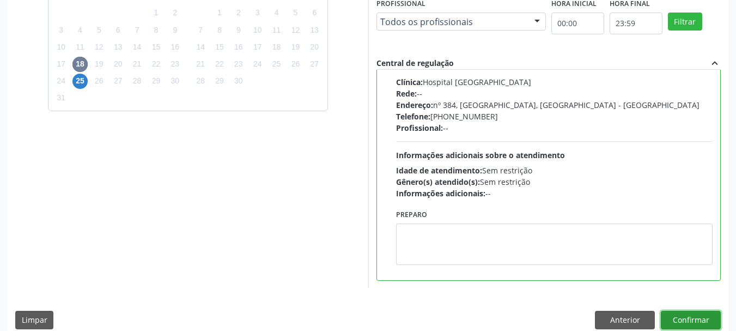
click at [698, 318] on button "Confirmar" at bounding box center [691, 320] width 60 height 19
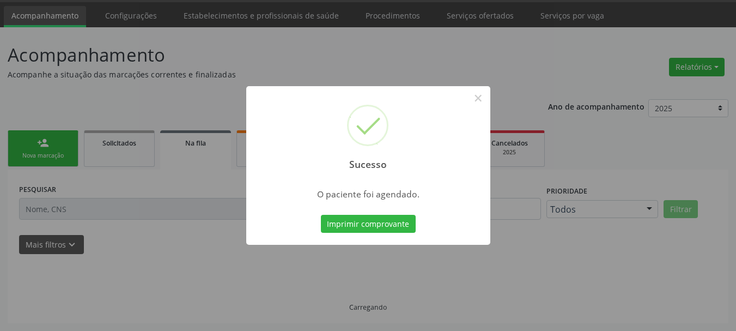
scroll to position [33, 0]
click at [356, 222] on button "Imprimir comprovante" at bounding box center [368, 224] width 95 height 19
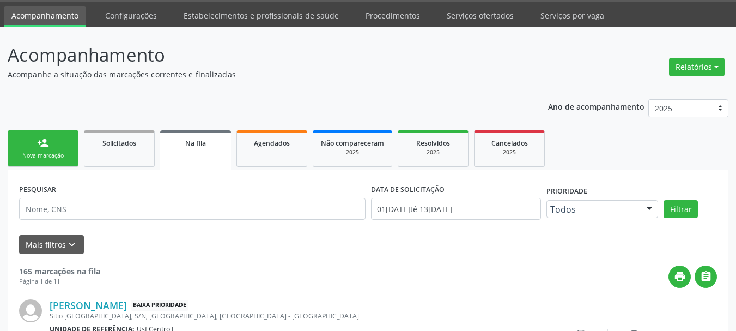
click at [421, 74] on p "Acompanhe a situação das marcações correntes e finalizadas" at bounding box center [260, 74] width 505 height 11
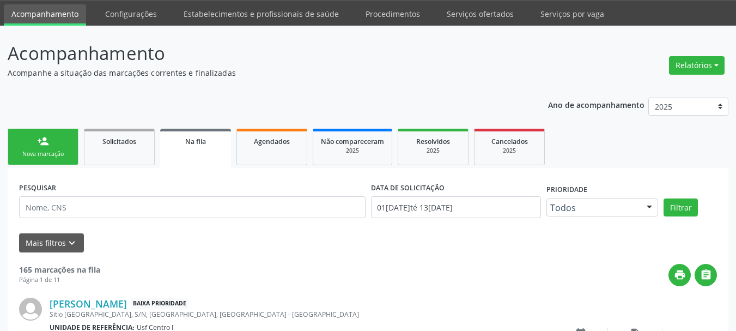
scroll to position [0, 0]
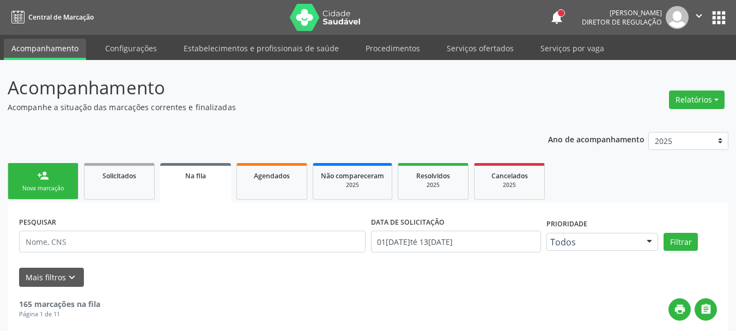
click at [726, 16] on button "apps" at bounding box center [719, 17] width 19 height 19
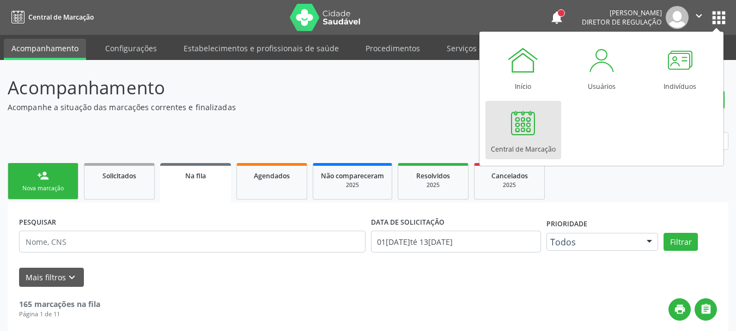
click at [531, 140] on div "Central de Marcação" at bounding box center [523, 146] width 65 height 15
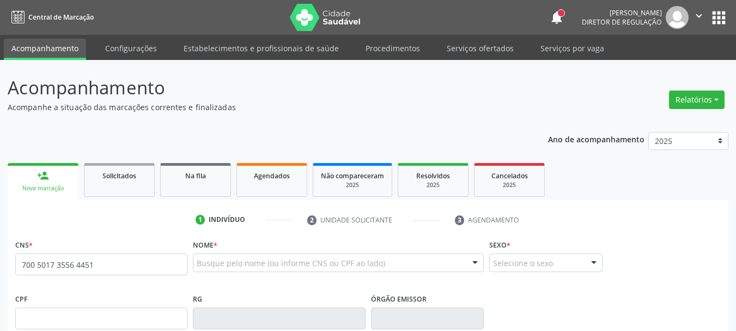
type input "700 5017 3556 4451"
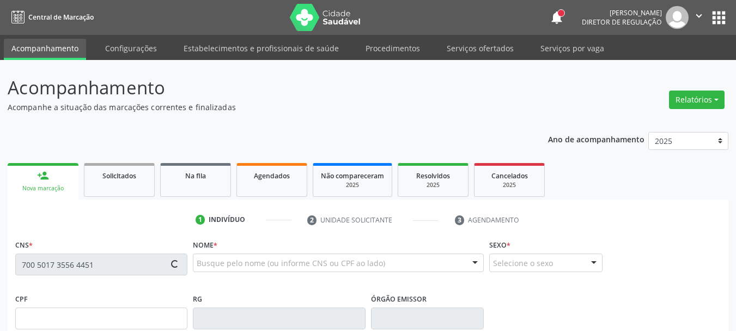
scroll to position [55, 0]
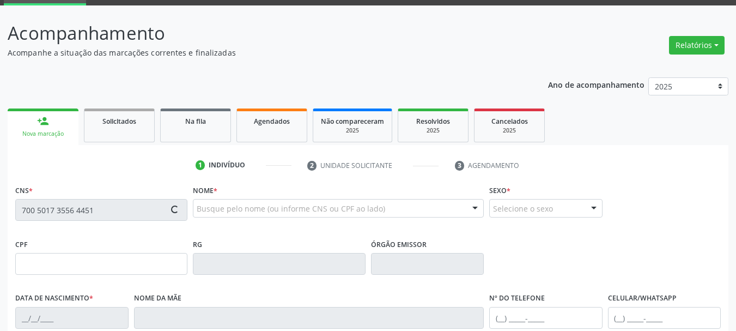
type input "227.079.214-91"
type input "18/03/1960"
type input "Tereza Leite Cabral"
type input "(87) 99999-9999"
type input "793"
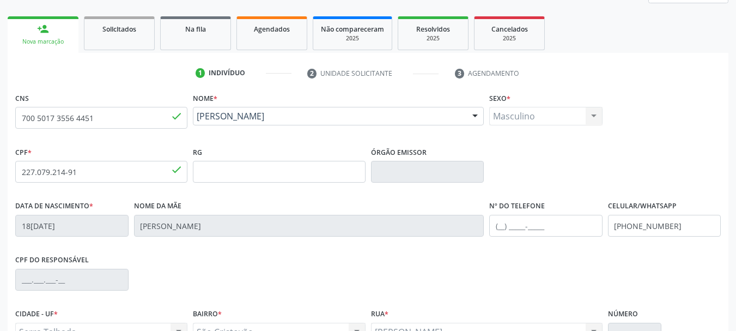
scroll to position [164, 0]
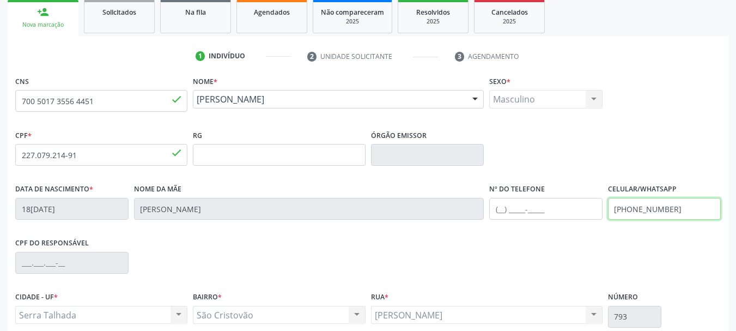
click at [468, 217] on div "Data de nascimento * 18/03/1960 Nome da mãe Tereza Leite Cabral Nº do Telefone …" at bounding box center [368, 208] width 711 height 54
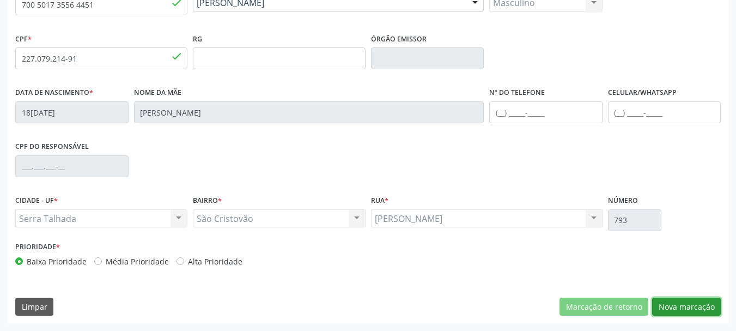
click at [687, 302] on button "Nova marcação" at bounding box center [686, 307] width 69 height 19
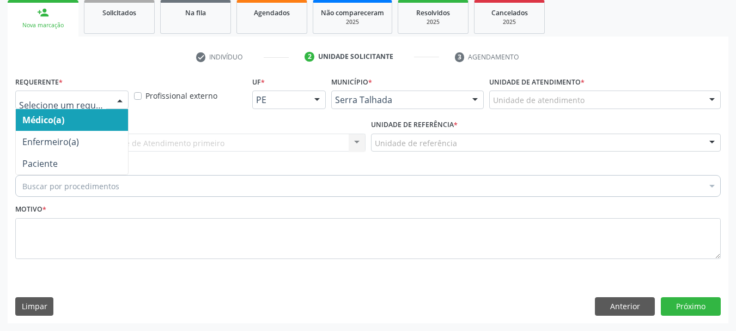
click at [71, 106] on div at bounding box center [71, 99] width 113 height 19
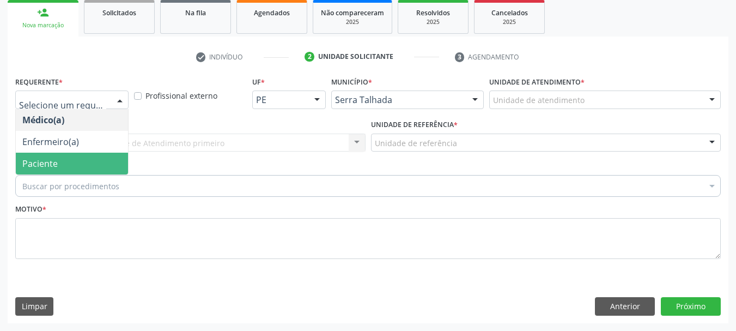
click at [58, 158] on span "Paciente" at bounding box center [72, 164] width 112 height 22
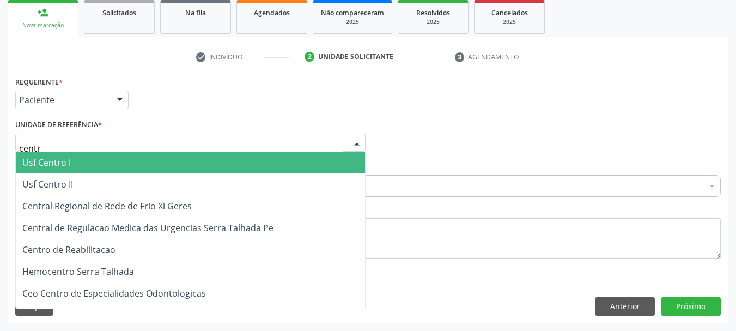
type input "centro"
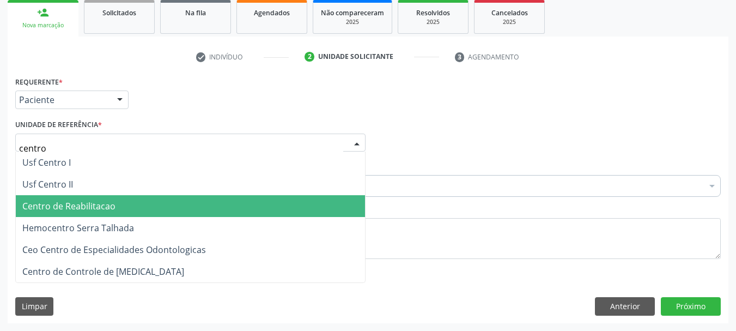
click at [71, 209] on span "Centro de Reabilitacao" at bounding box center [68, 206] width 93 height 12
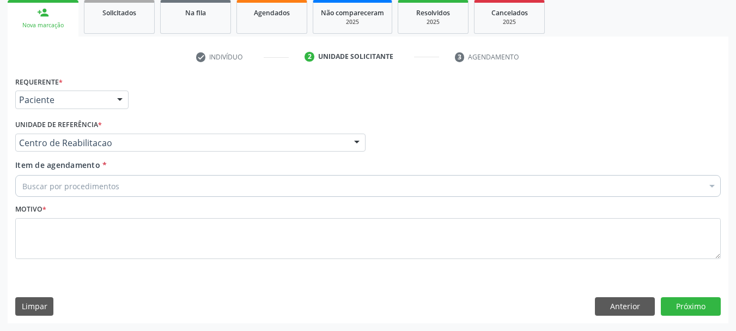
click at [118, 194] on div "Buscar por procedimentos" at bounding box center [368, 186] width 706 height 22
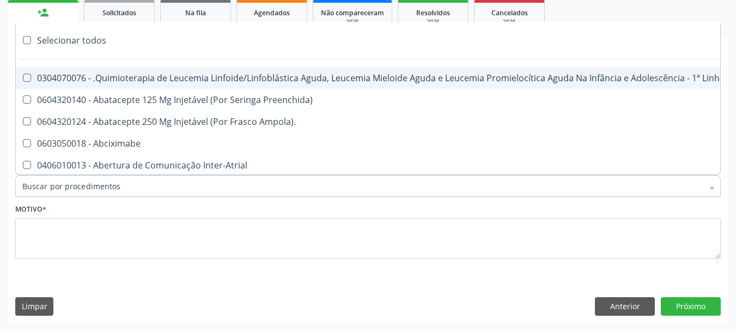
click at [113, 189] on input "Item de agendamento *" at bounding box center [362, 186] width 681 height 22
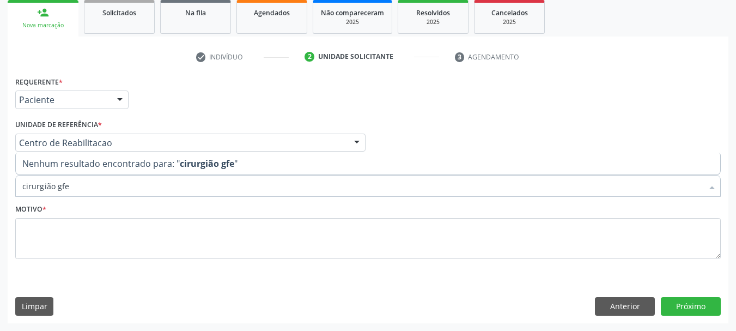
scroll to position [0, 0]
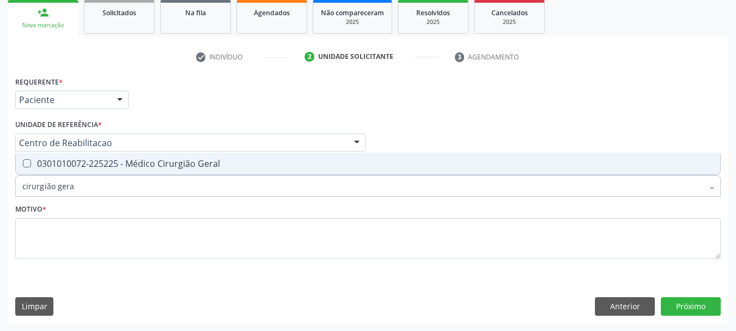
type input "cirurgião geral"
click at [65, 171] on span "0301010072-225225 - Médico Cirurgião Geral" at bounding box center [368, 164] width 705 height 22
checkbox Geral "true"
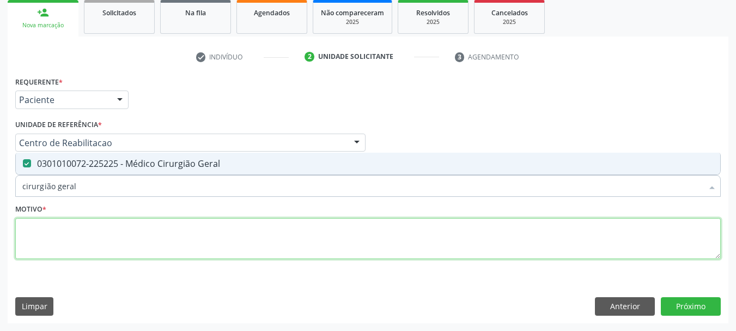
click at [70, 238] on textarea at bounding box center [368, 238] width 706 height 41
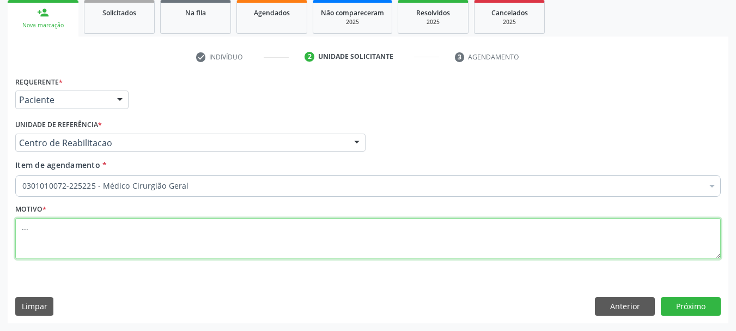
type textarea "..."
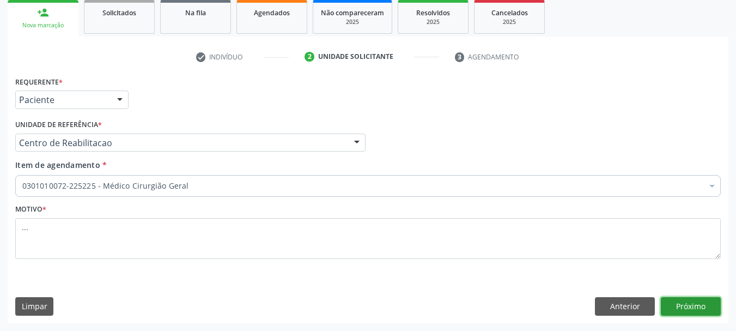
click at [701, 305] on button "Próximo" at bounding box center [691, 306] width 60 height 19
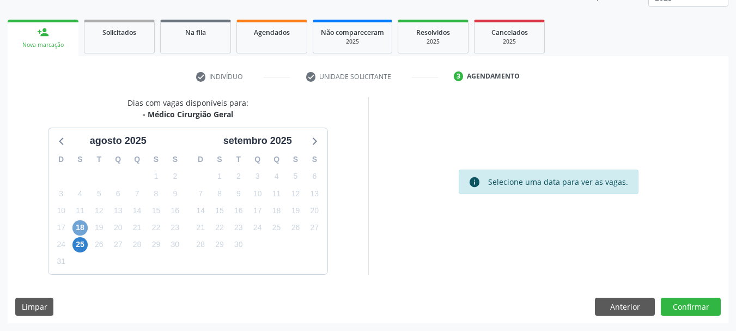
click at [75, 226] on span "18" at bounding box center [79, 227] width 15 height 15
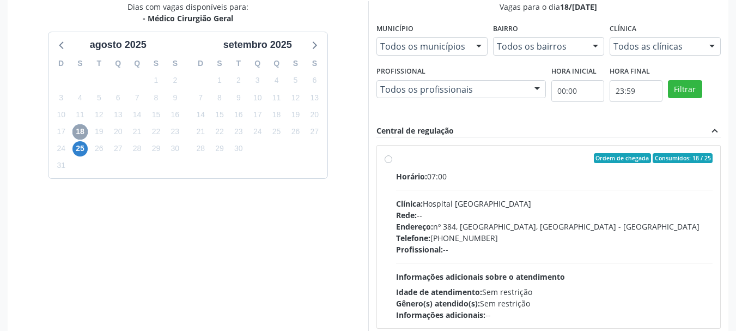
scroll to position [252, 0]
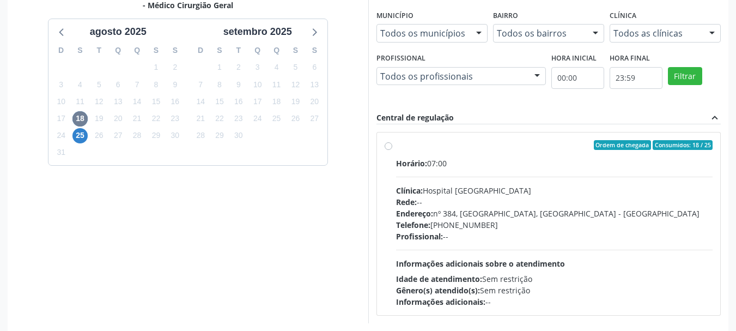
click at [393, 144] on div "Ordem de chegada Consumidos: 18 / 25 Horário: 07:00 Clínica: Hospital Sao Franc…" at bounding box center [549, 223] width 329 height 167
radio input "true"
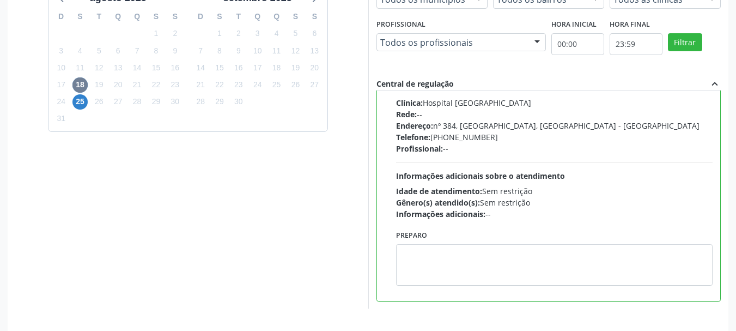
scroll to position [320, 0]
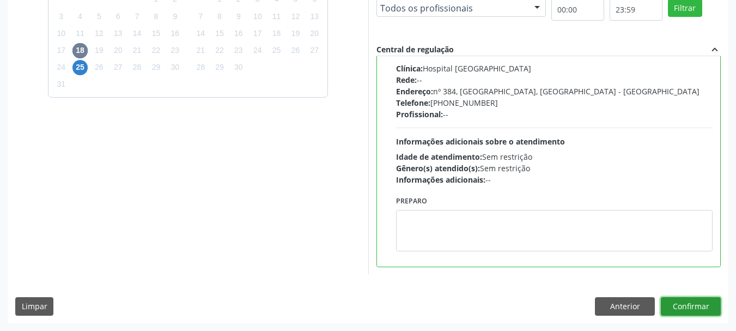
click at [694, 307] on button "Confirmar" at bounding box center [691, 306] width 60 height 19
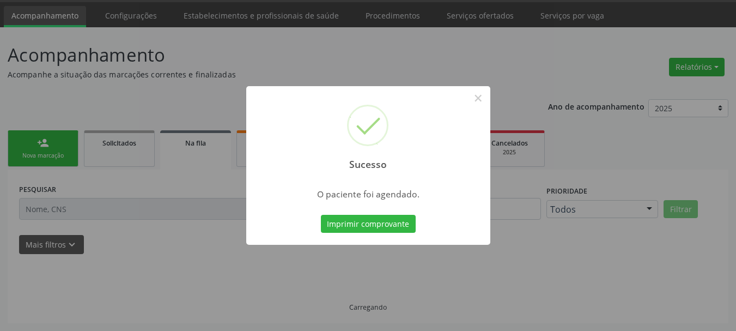
scroll to position [33, 0]
click at [330, 228] on button "Imprimir comprovante" at bounding box center [368, 224] width 95 height 19
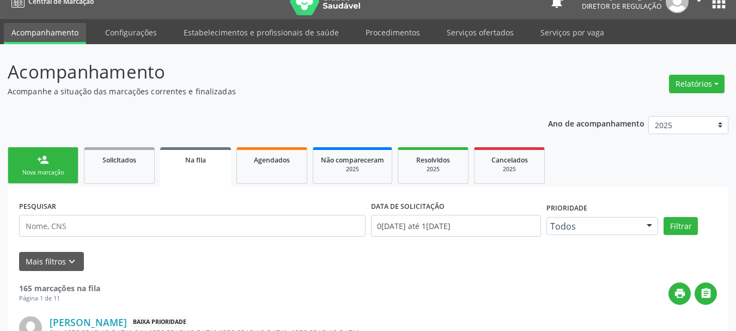
scroll to position [0, 0]
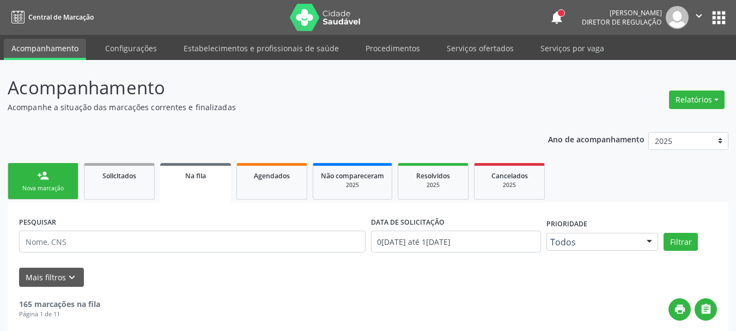
click at [725, 15] on button "apps" at bounding box center [719, 17] width 19 height 19
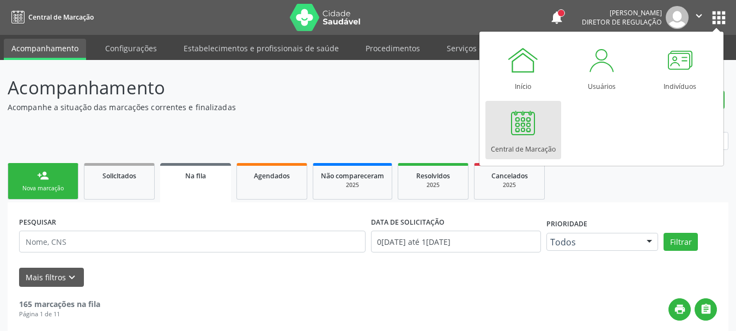
click at [531, 128] on div at bounding box center [523, 122] width 33 height 33
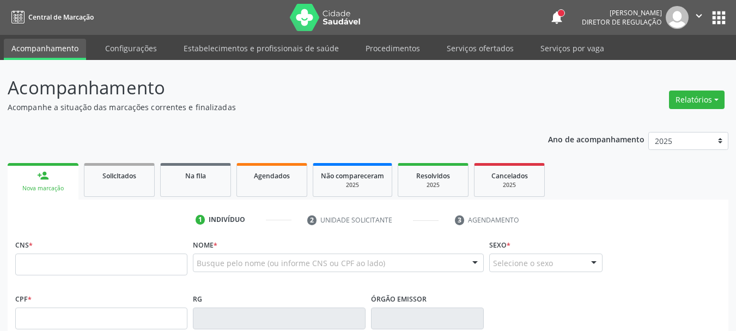
scroll to position [55, 0]
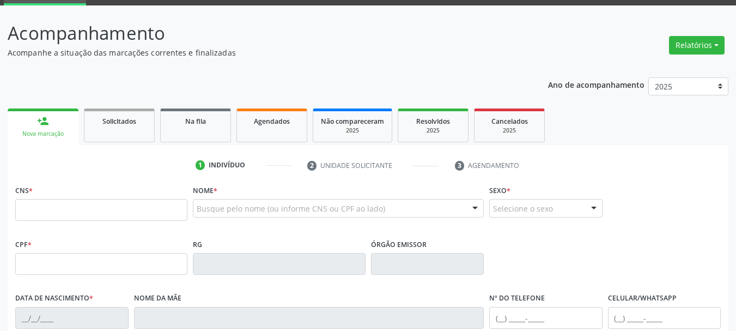
click at [81, 211] on input "text" at bounding box center [101, 210] width 172 height 22
click at [74, 215] on input "text" at bounding box center [101, 210] width 172 height 22
click at [102, 213] on input "text" at bounding box center [101, 210] width 172 height 22
click at [381, 63] on div "Acompanhamento Acompanhe a situação das marcações correntes e finalizadas Relat…" at bounding box center [368, 274] width 721 height 509
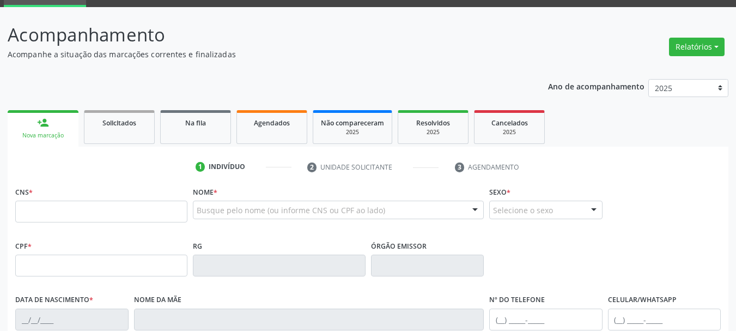
scroll to position [42, 0]
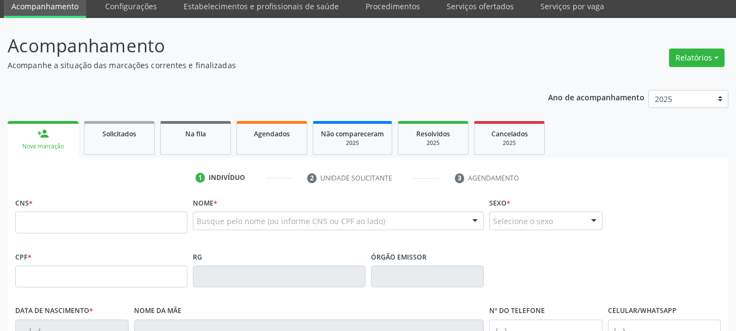
click at [608, 173] on ul "1 Indivíduo 2 Unidade solicitante 3 Agendamento" at bounding box center [368, 178] width 721 height 18
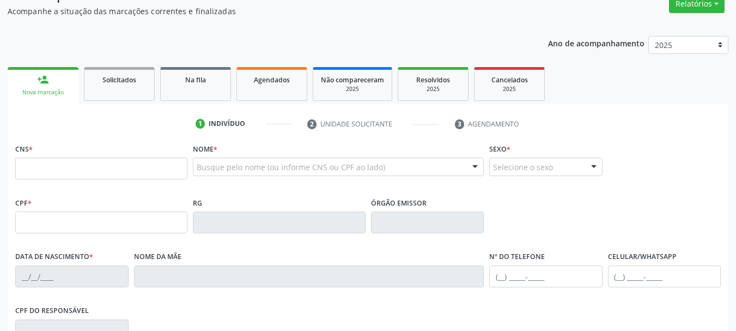
scroll to position [96, 0]
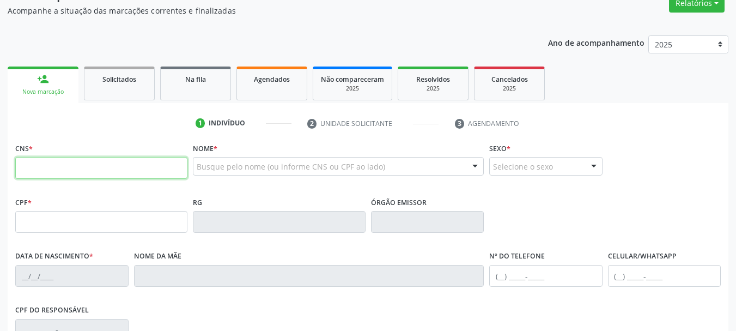
click at [77, 171] on input "text" at bounding box center [101, 168] width 172 height 22
type input "708 4087 6574 9266"
type input "116.012.624-00"
type input "11/[DATE]"
type input "[PERSON_NAME]"
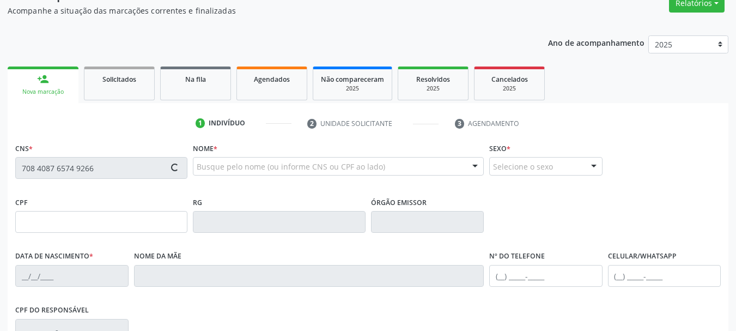
type input "[PHONE_NUMBER]"
type input "096.876.644-79"
type input "S/N"
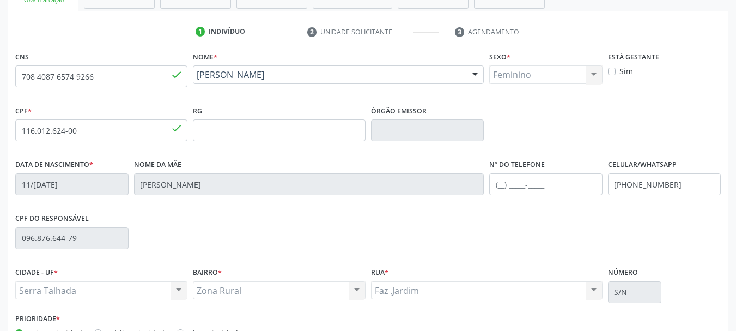
scroll to position [205, 0]
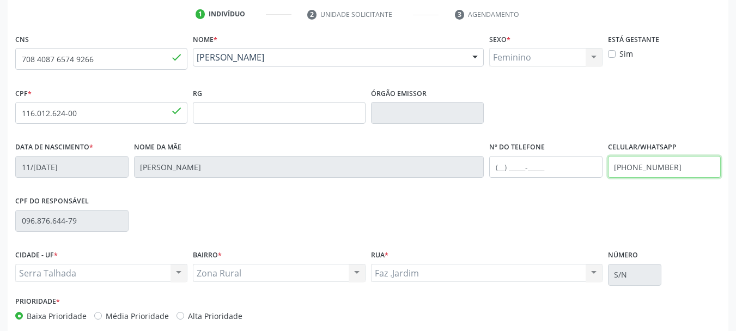
drag, startPoint x: 684, startPoint y: 168, endPoint x: 523, endPoint y: 168, distance: 160.8
click at [523, 168] on div "Data de nascimento * 11[DATE] Nome da mãe [PERSON_NAME] Nº do Telefone Celular/…" at bounding box center [368, 166] width 711 height 54
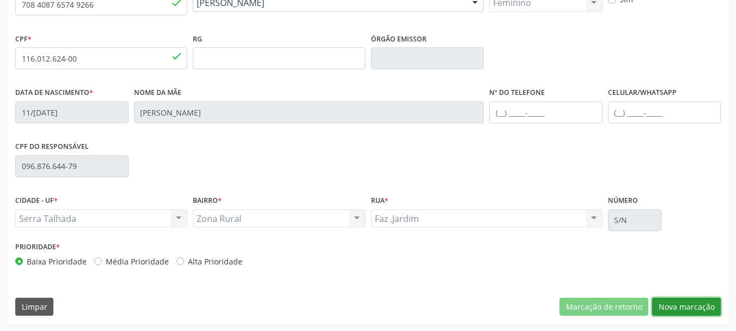
click at [705, 304] on button "Nova marcação" at bounding box center [686, 307] width 69 height 19
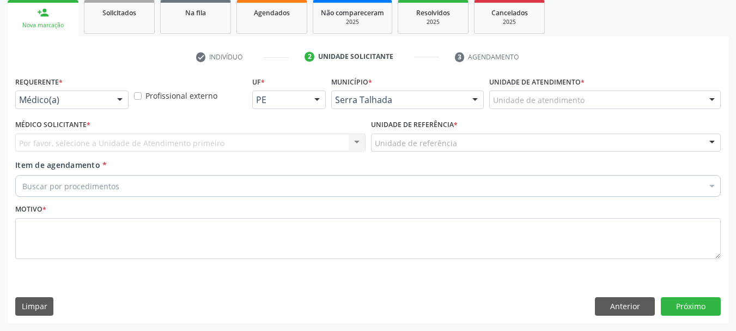
scroll to position [163, 0]
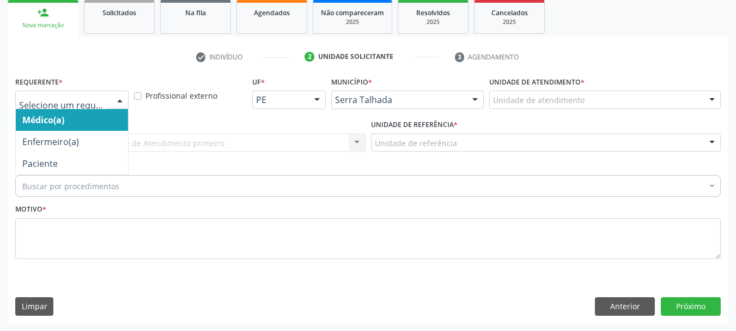
click at [99, 107] on div at bounding box center [71, 99] width 113 height 19
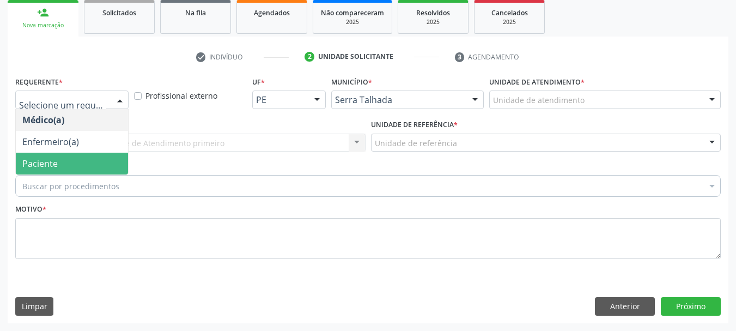
click at [66, 160] on span "Paciente" at bounding box center [72, 164] width 112 height 22
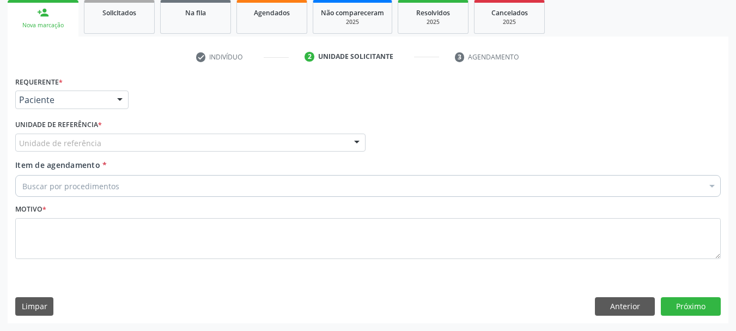
click at [67, 136] on div "Unidade de referência" at bounding box center [190, 143] width 350 height 19
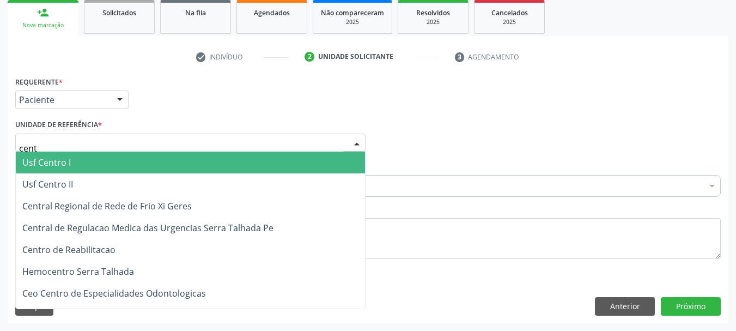
type input "centr"
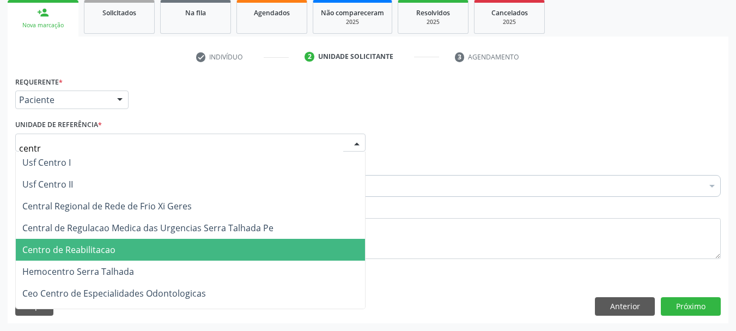
click at [110, 255] on span "Centro de Reabilitacao" at bounding box center [68, 250] width 93 height 12
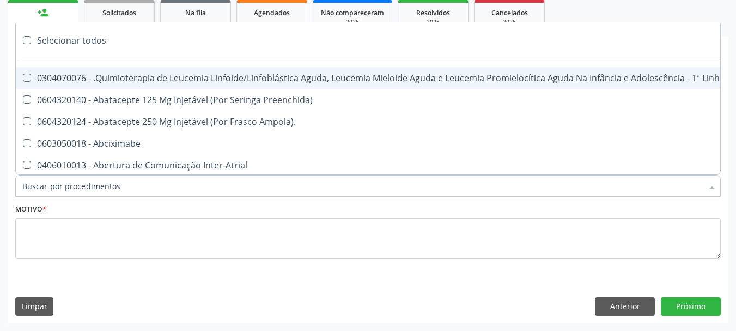
click at [135, 192] on div at bounding box center [368, 186] width 706 height 22
click at [134, 187] on input "Item de agendamento *" at bounding box center [362, 186] width 681 height 22
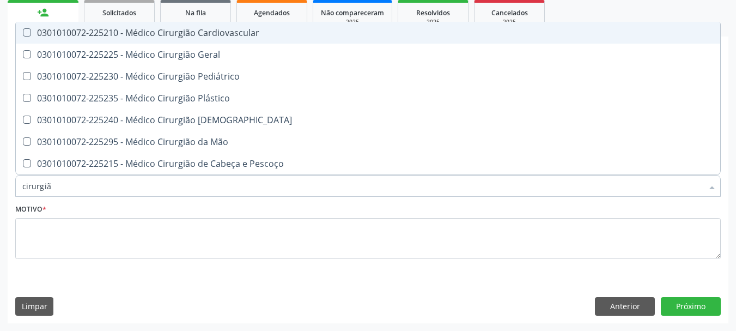
type input "cirurgião"
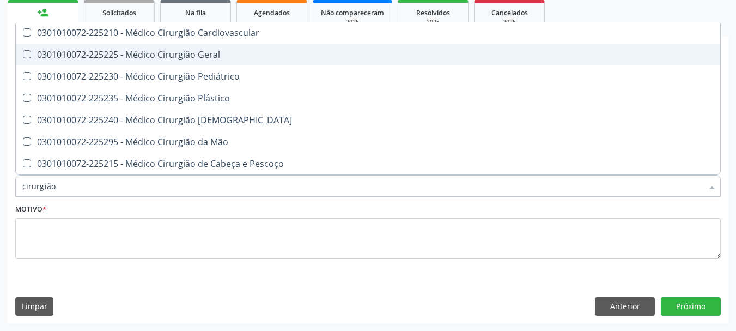
click at [232, 53] on div "0301010072-225225 - Médico Cirurgião Geral" at bounding box center [368, 54] width 692 height 9
checkbox Geral "true"
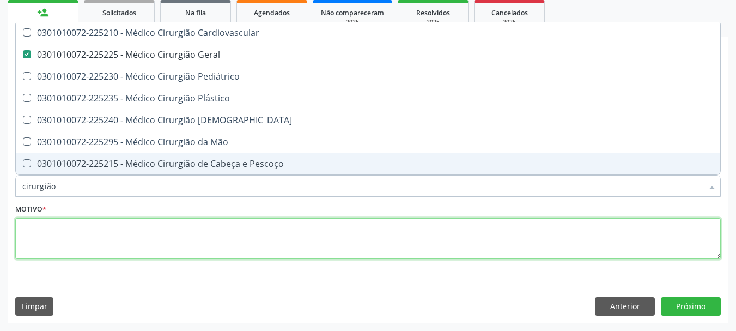
click at [131, 249] on textarea at bounding box center [368, 238] width 706 height 41
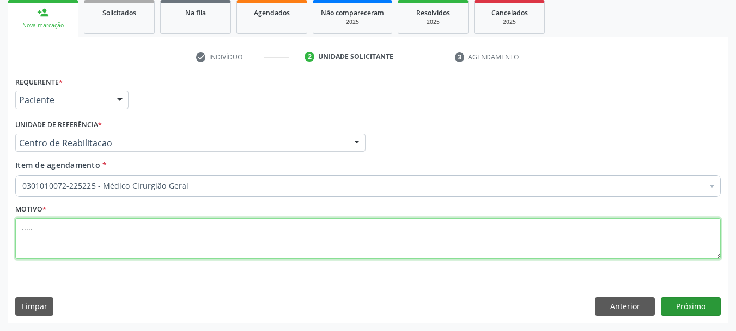
type textarea "....."
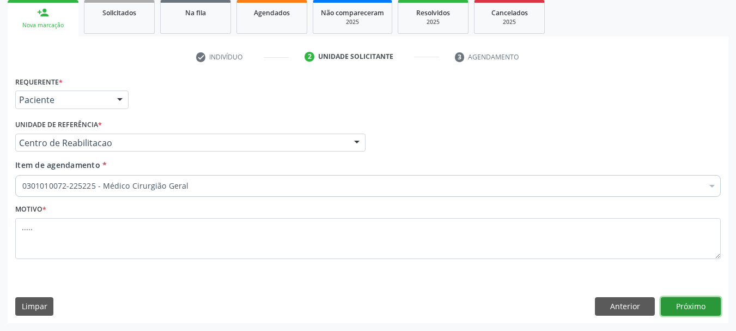
click at [673, 303] on button "Próximo" at bounding box center [691, 306] width 60 height 19
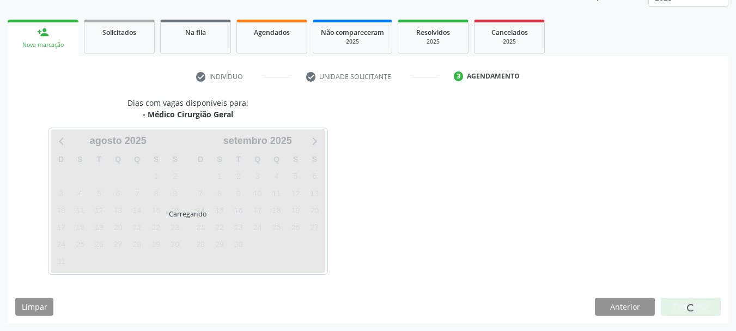
scroll to position [143, 0]
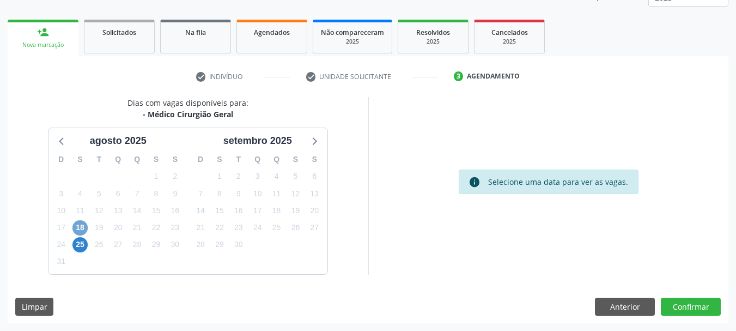
click at [74, 229] on span "18" at bounding box center [79, 227] width 15 height 15
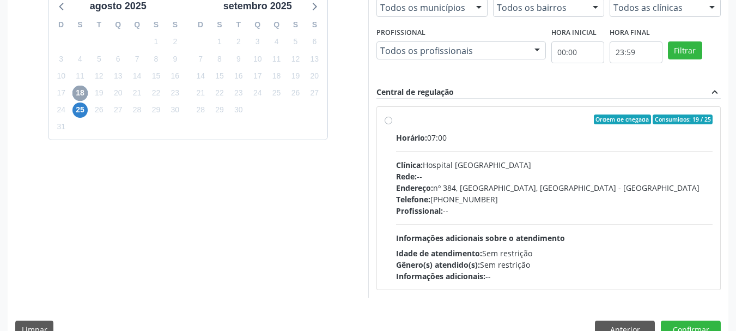
scroll to position [301, 0]
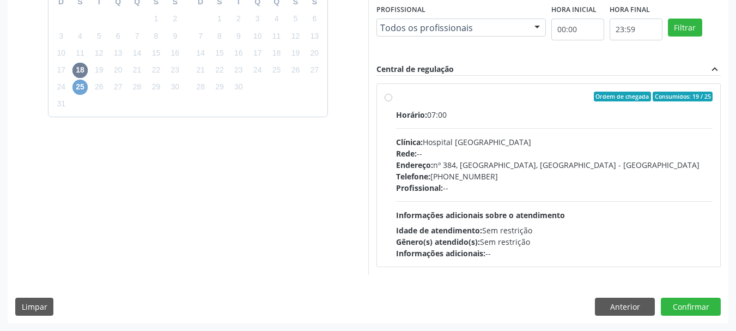
click at [78, 89] on span "25" at bounding box center [79, 87] width 15 height 15
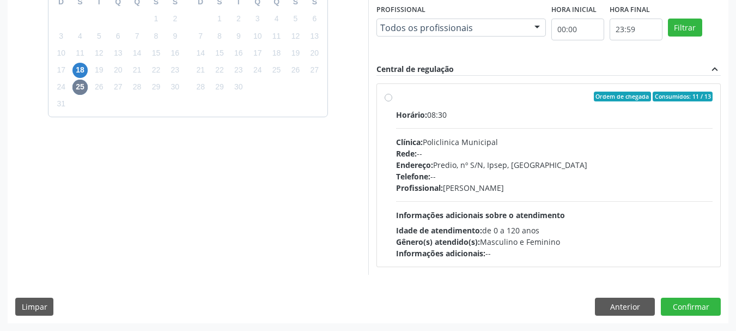
click at [396, 97] on label "Ordem de chegada Consumidos: 11 / 13 Horário: 08:30 Clínica: Policlinica Munici…" at bounding box center [554, 175] width 317 height 167
click at [389, 97] on input "Ordem de chegada Consumidos: 11 / 13 Horário: 08:30 Clínica: Policlinica Munici…" at bounding box center [389, 97] width 8 height 10
radio input "true"
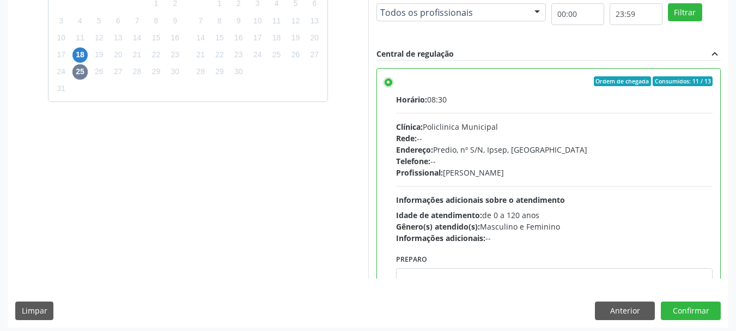
scroll to position [320, 0]
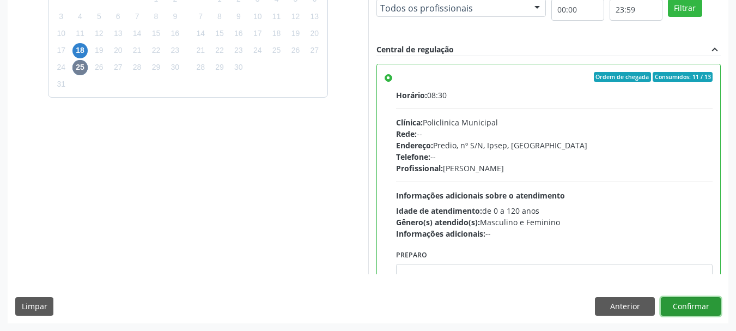
click at [694, 313] on button "Confirmar" at bounding box center [691, 306] width 60 height 19
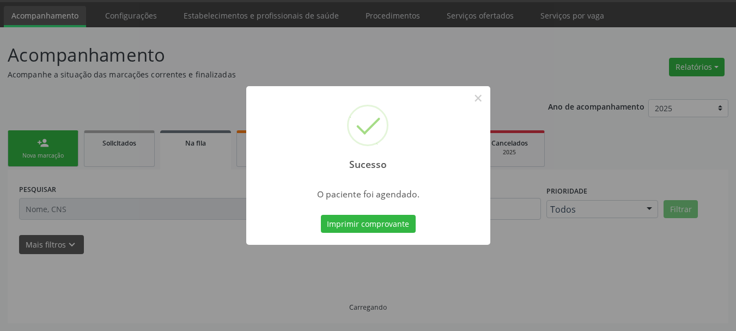
scroll to position [33, 0]
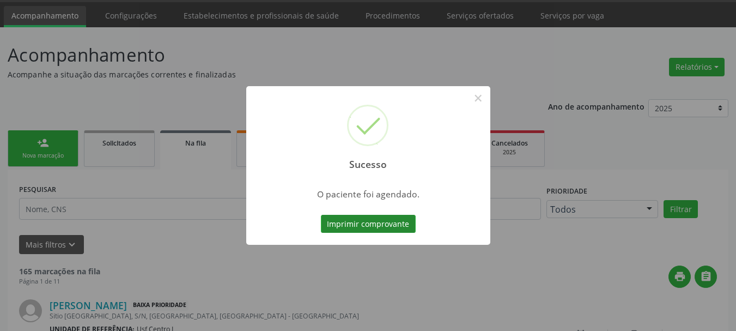
click at [349, 228] on button "Imprimir comprovante" at bounding box center [368, 224] width 95 height 19
